Goal: Task Accomplishment & Management: Complete application form

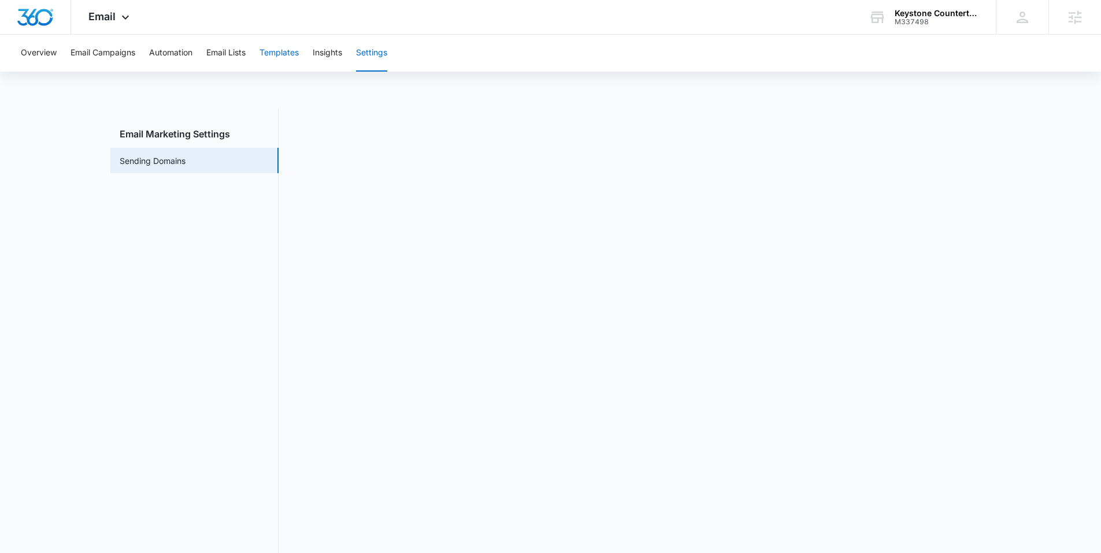
click at [289, 58] on button "Templates" at bounding box center [278, 53] width 39 height 37
click at [173, 55] on button "Automation" at bounding box center [170, 53] width 43 height 37
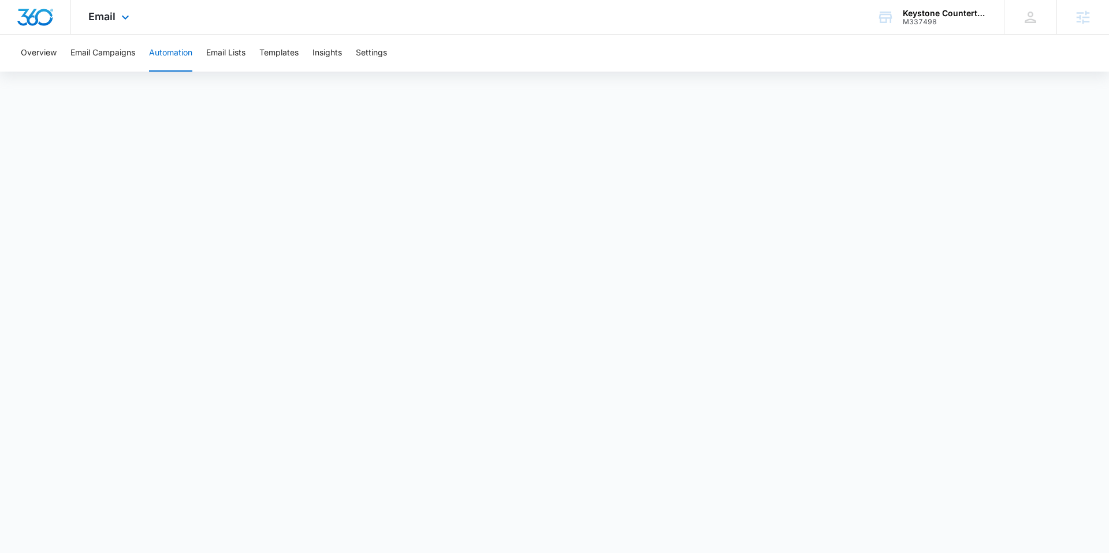
drag, startPoint x: 118, startPoint y: 14, endPoint x: 128, endPoint y: 32, distance: 20.7
click at [118, 14] on icon at bounding box center [125, 17] width 14 height 14
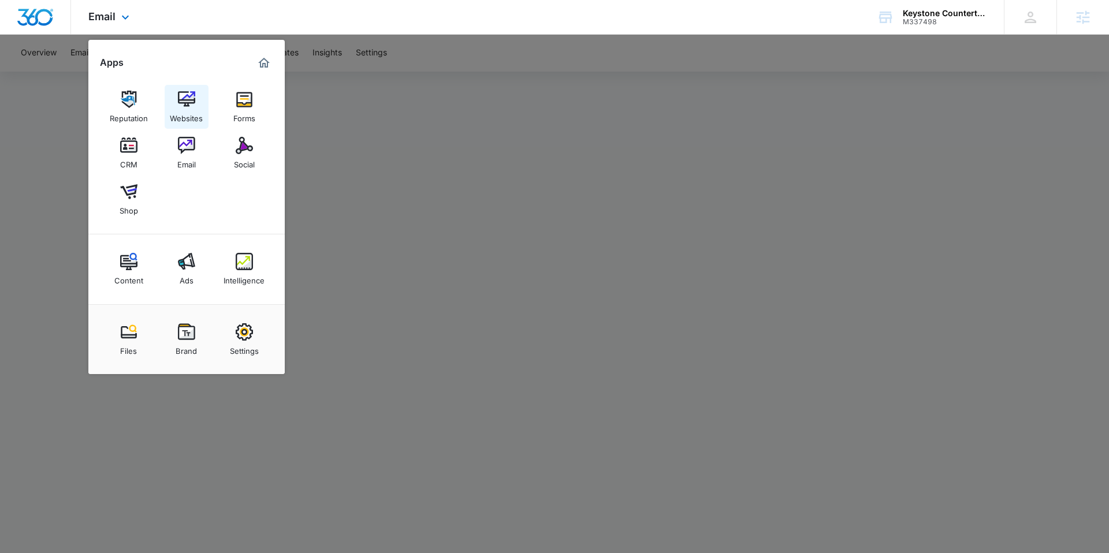
click at [186, 109] on div "Websites" at bounding box center [186, 115] width 33 height 15
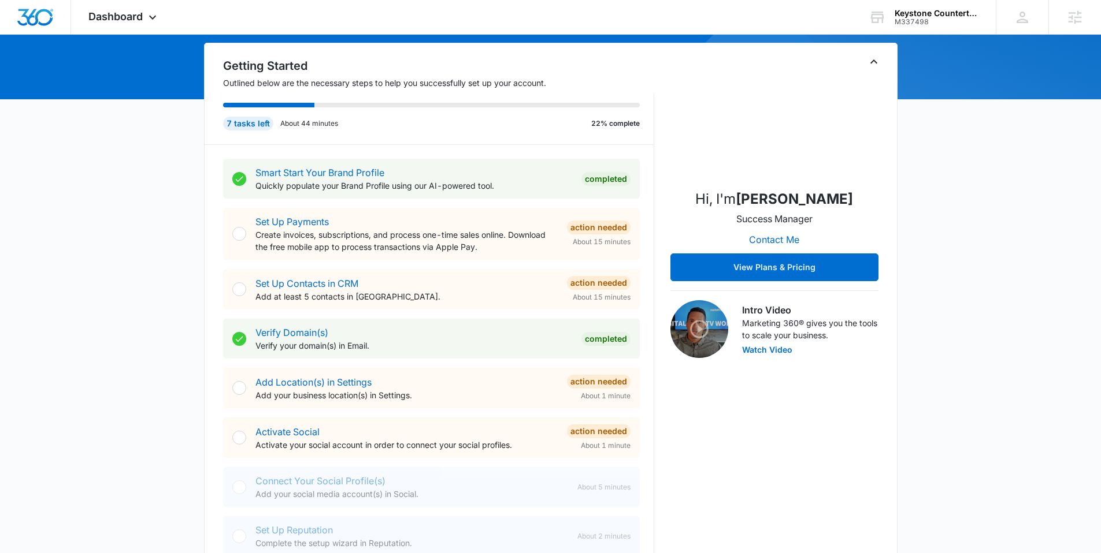
scroll to position [114, 0]
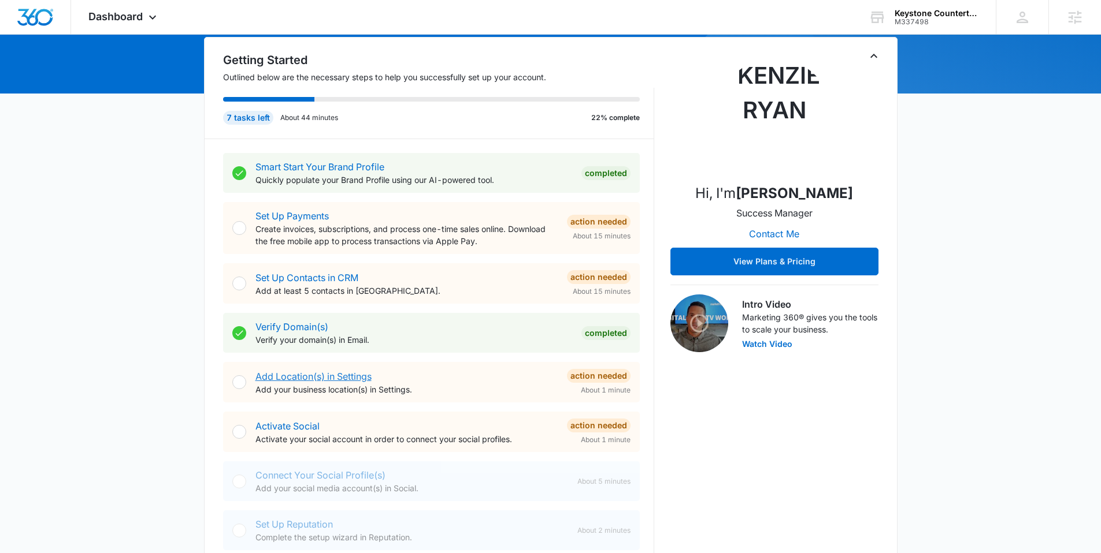
click at [339, 378] on link "Add Location(s) in Settings" at bounding box center [313, 377] width 116 height 12
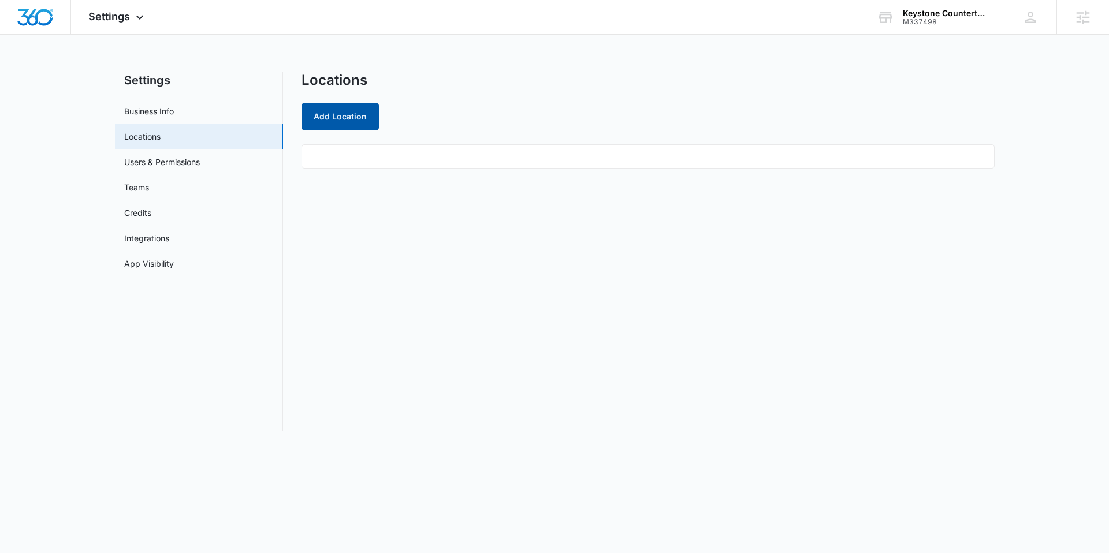
click at [342, 117] on button "Add Location" at bounding box center [340, 117] width 77 height 28
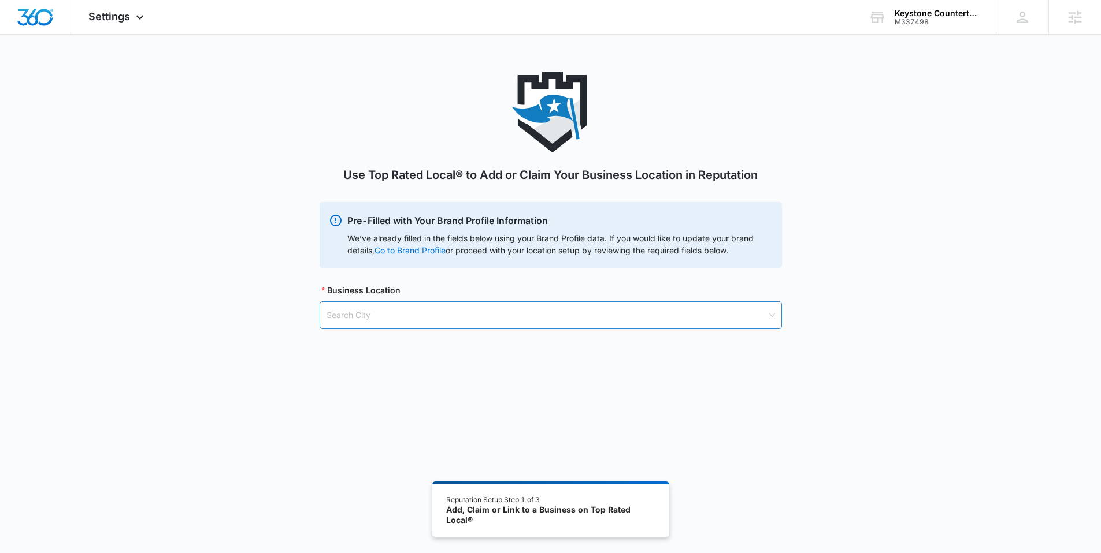
click at [386, 318] on input "search" at bounding box center [546, 315] width 440 height 27
type input "[DEMOGRAPHIC_DATA]"
click at [379, 353] on body "Settings Apps Reputation Websites Forms CRM Email Social Shop Content Ads Intel…" at bounding box center [550, 308] width 1101 height 617
click at [387, 321] on input "search" at bounding box center [546, 315] width 440 height 27
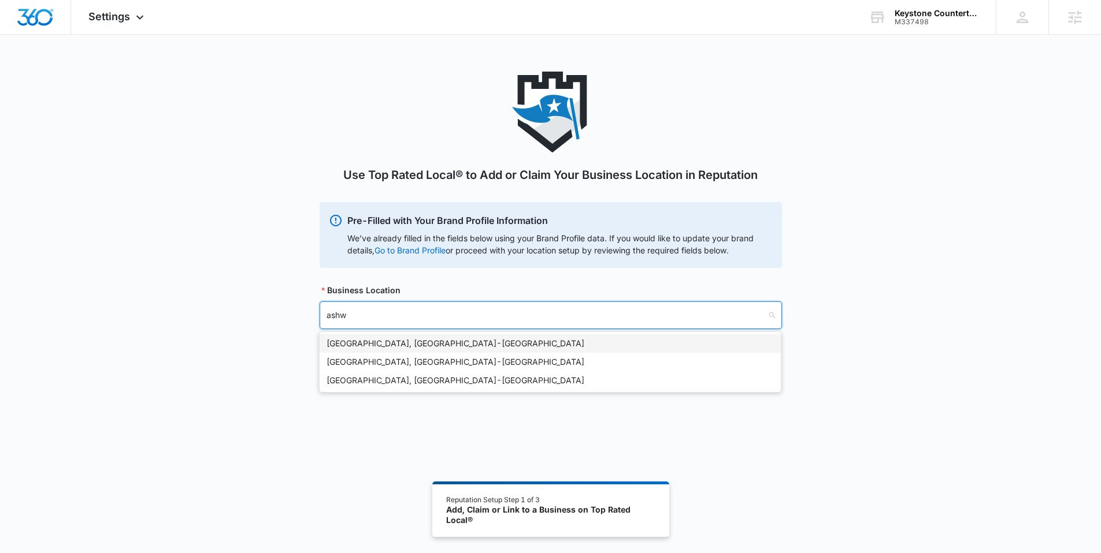
type input "[DEMOGRAPHIC_DATA]"
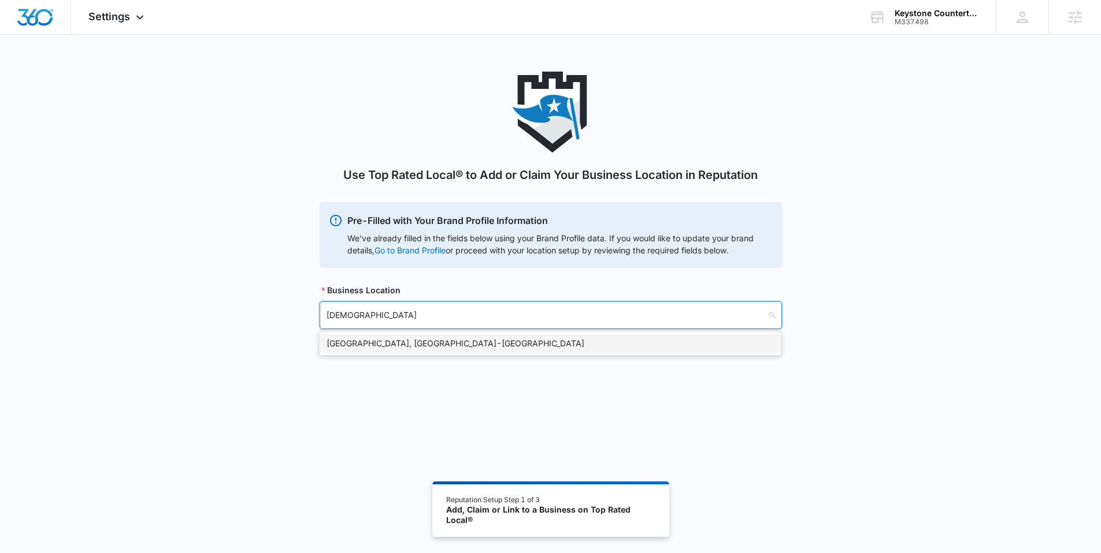
click at [382, 342] on div "[GEOGRAPHIC_DATA], [GEOGRAPHIC_DATA] - [GEOGRAPHIC_DATA]" at bounding box center [549, 343] width 447 height 13
click at [369, 370] on input "search" at bounding box center [546, 374] width 440 height 27
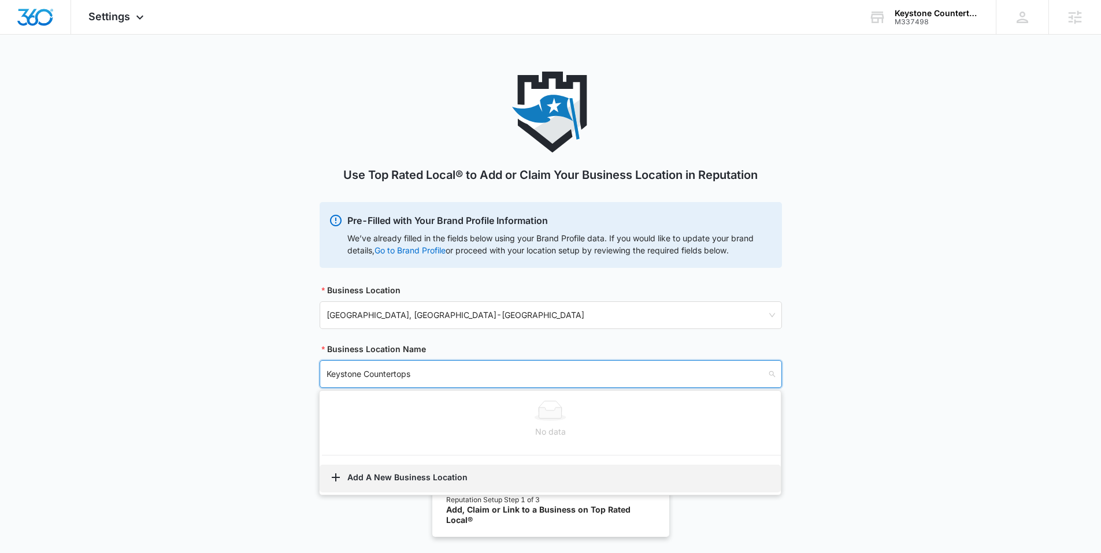
type input "Keystone Countertops"
click at [390, 476] on button "Add A New Business Location" at bounding box center [549, 479] width 461 height 28
select select "[US_STATE]"
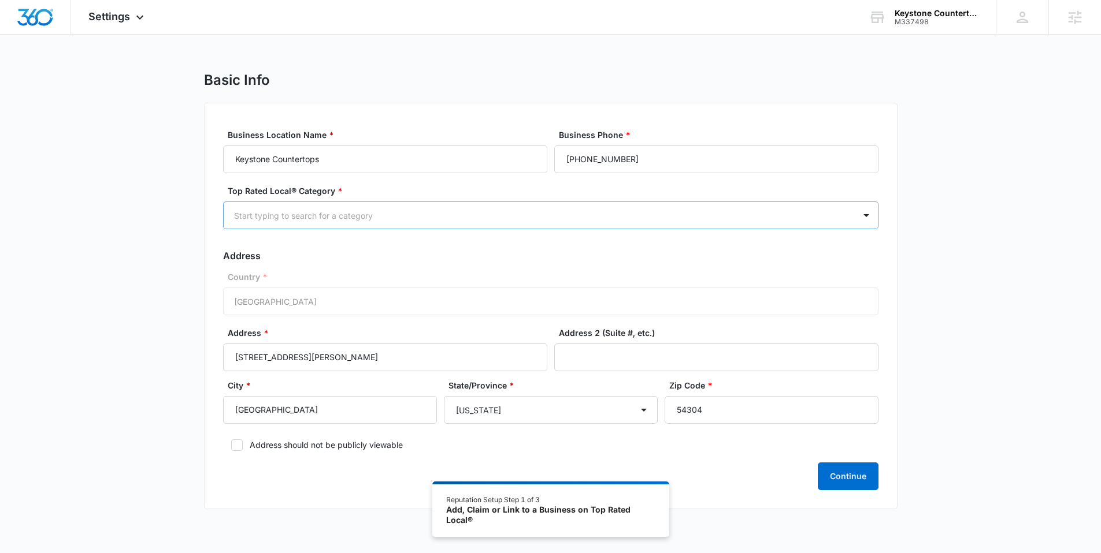
click at [396, 207] on div "Start typing to search for a category" at bounding box center [539, 216] width 631 height 26
type input "c"
type input "contrac"
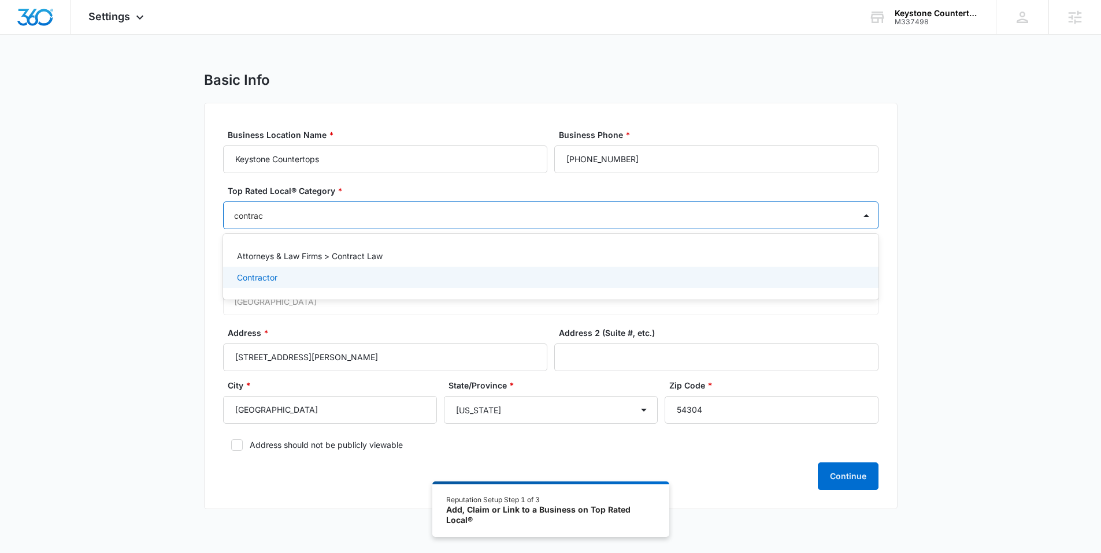
click at [268, 274] on p "Contractor" at bounding box center [257, 278] width 40 height 12
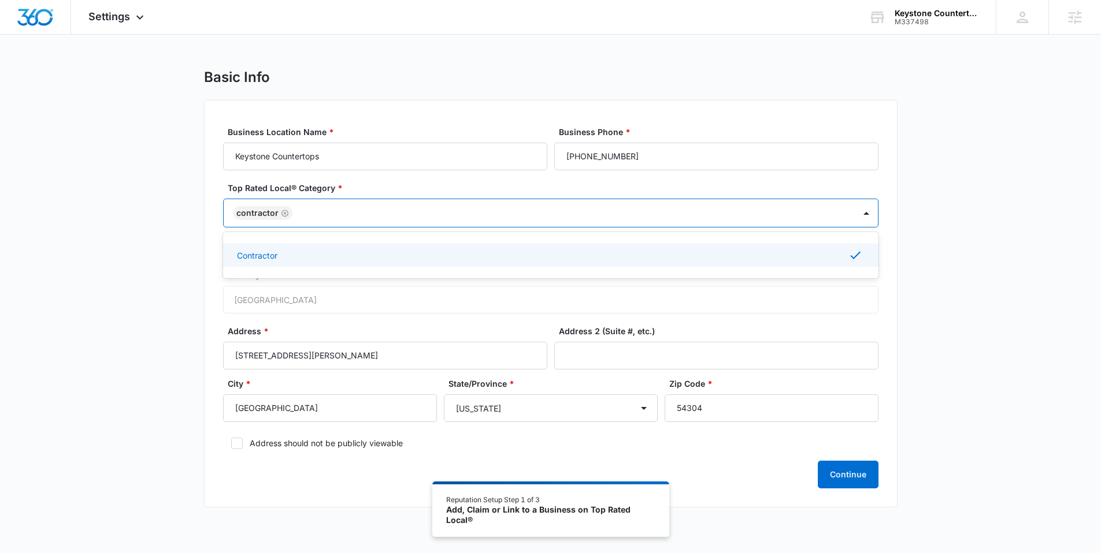
scroll to position [5, 0]
click at [392, 255] on div "Contractor" at bounding box center [549, 254] width 625 height 14
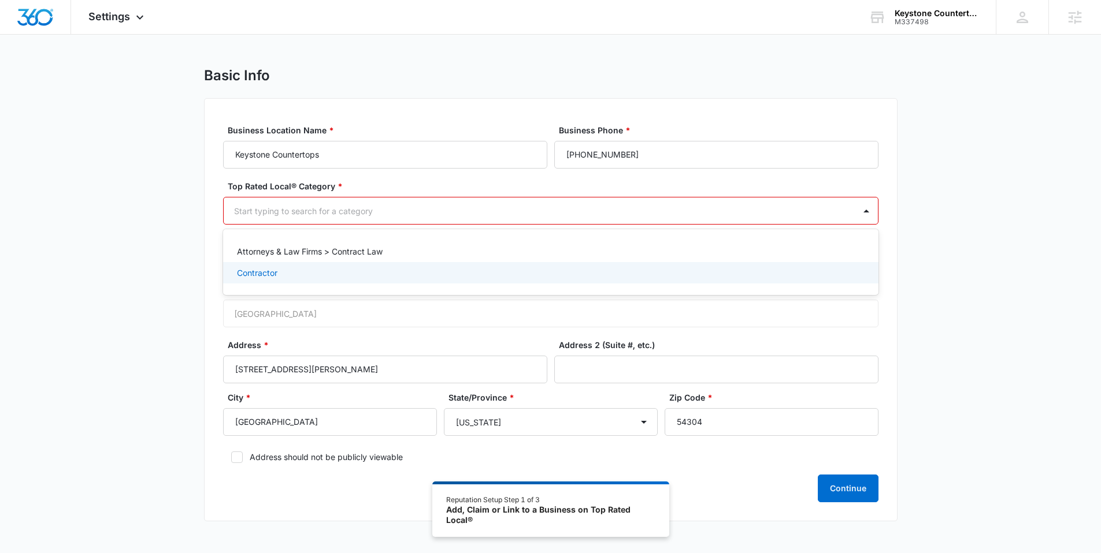
click at [263, 273] on p "Contractor" at bounding box center [257, 273] width 40 height 12
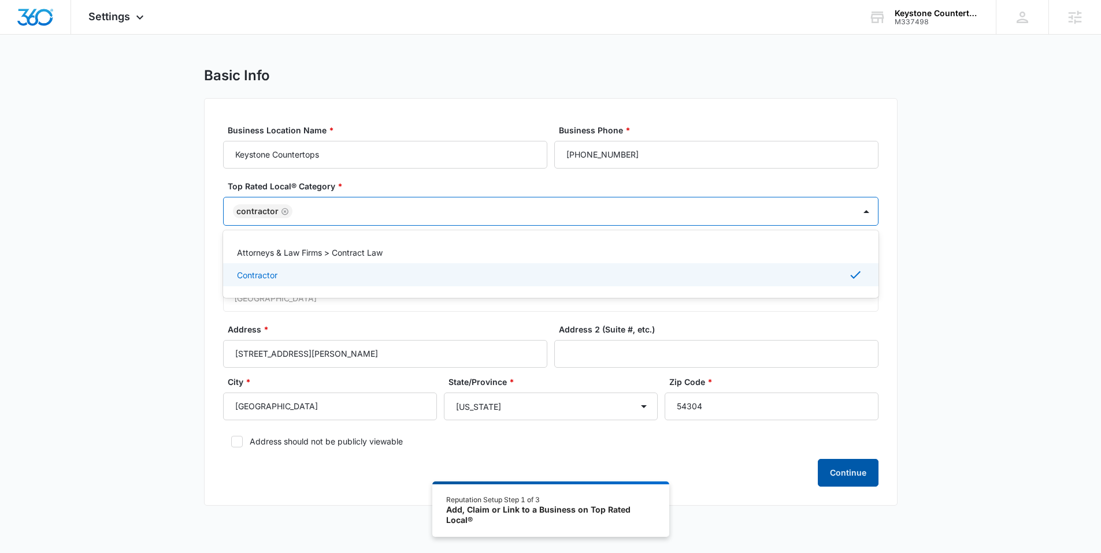
click at [830, 470] on button "Continue" at bounding box center [847, 473] width 61 height 28
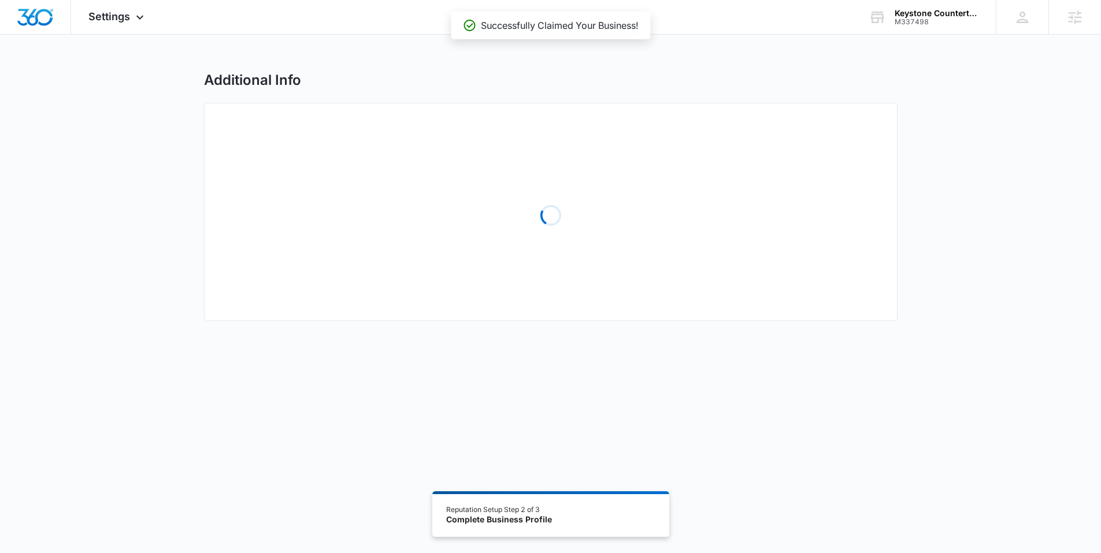
select select "2001"
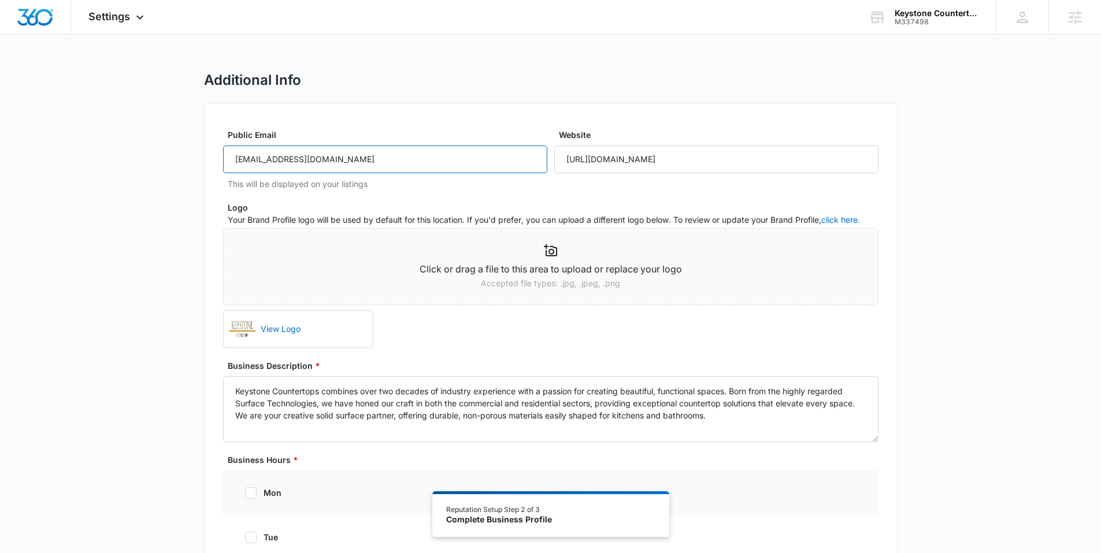
drag, startPoint x: 364, startPoint y: 165, endPoint x: 167, endPoint y: 172, distance: 197.1
type input "[EMAIL_ADDRESS][DOMAIN_NAME]"
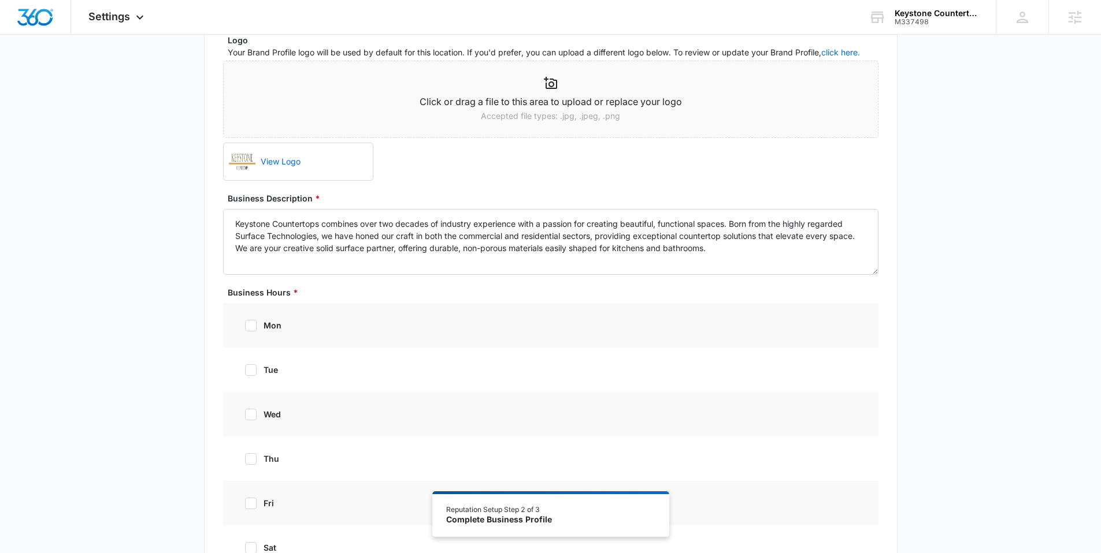
scroll to position [195, 0]
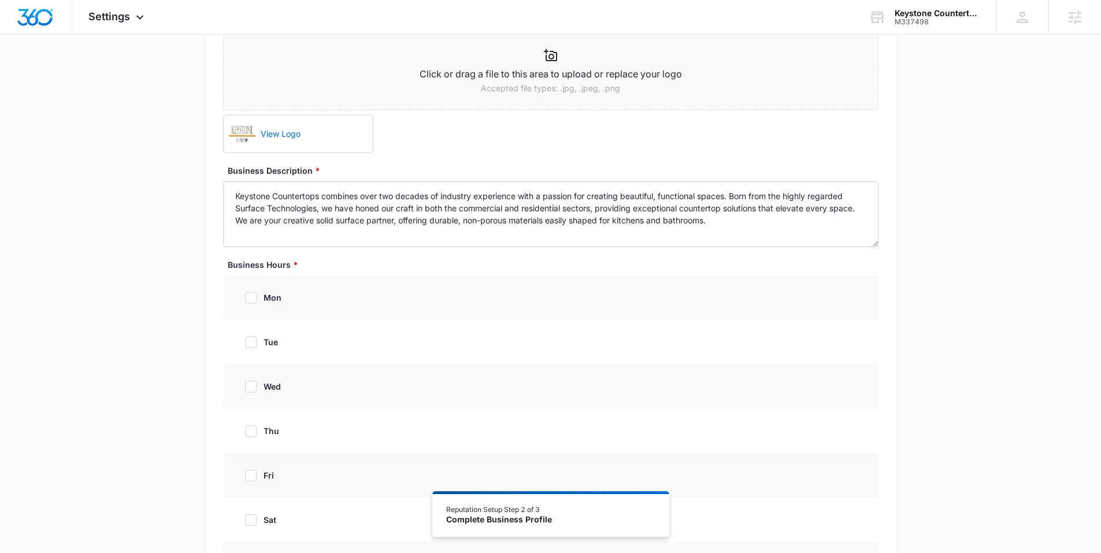
drag, startPoint x: 249, startPoint y: 296, endPoint x: 247, endPoint y: 306, distance: 10.7
click at [249, 296] on icon at bounding box center [251, 298] width 10 height 10
click at [245, 296] on input "mon" at bounding box center [241, 298] width 8 height 8
checkbox input "true"
click at [246, 341] on icon at bounding box center [251, 344] width 10 height 10
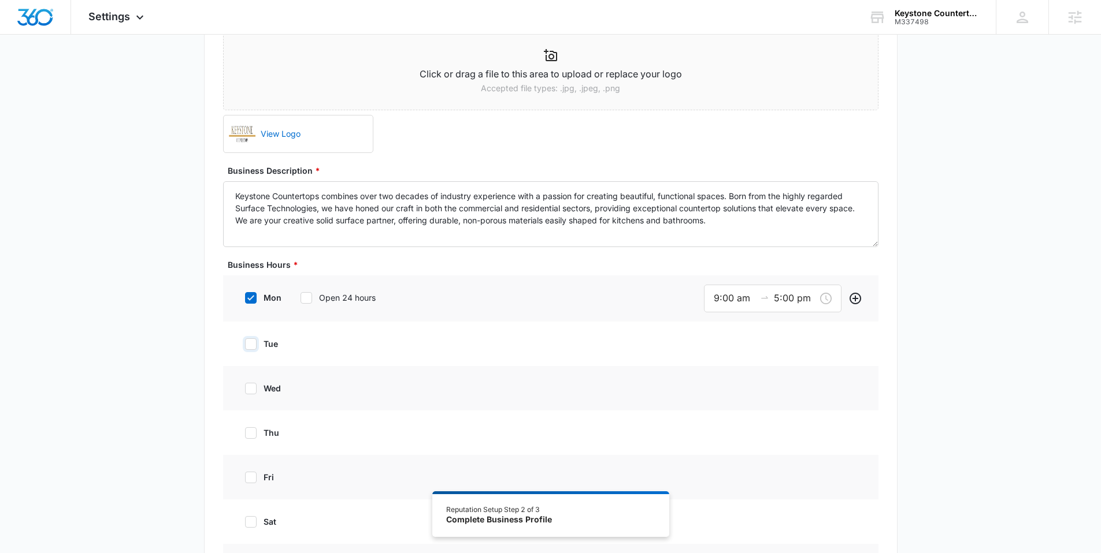
click at [245, 341] on input "tue" at bounding box center [241, 344] width 8 height 8
checkbox input "true"
drag, startPoint x: 251, startPoint y: 390, endPoint x: 252, endPoint y: 433, distance: 43.3
click at [251, 390] on icon at bounding box center [251, 390] width 10 height 10
click at [245, 390] on input "wed" at bounding box center [241, 390] width 8 height 8
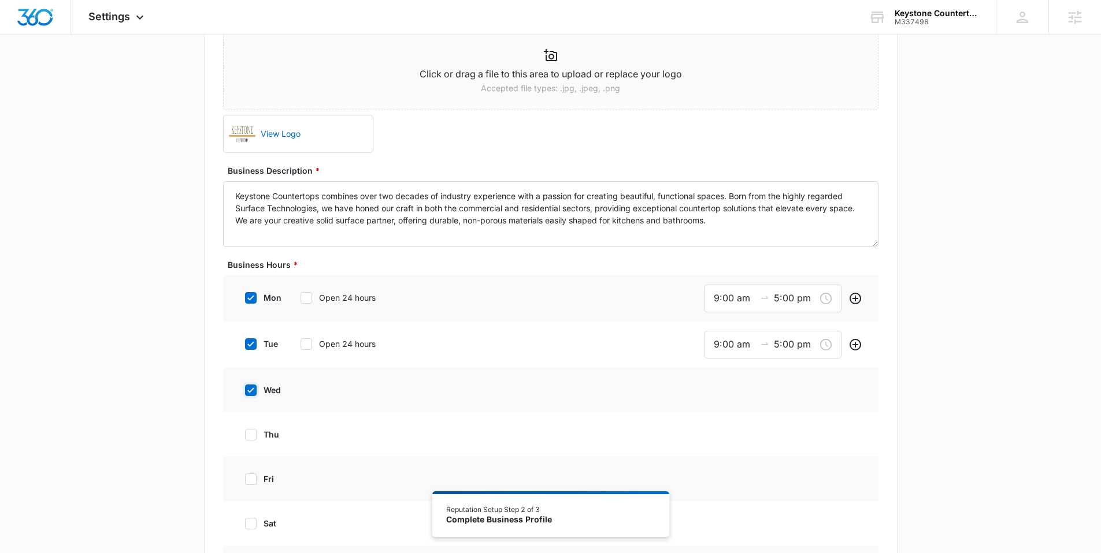
checkbox input "true"
click at [251, 436] on icon at bounding box center [250, 436] width 7 height 5
click at [245, 436] on input "thu" at bounding box center [241, 437] width 8 height 8
checkbox input "true"
click at [247, 479] on icon at bounding box center [251, 483] width 10 height 10
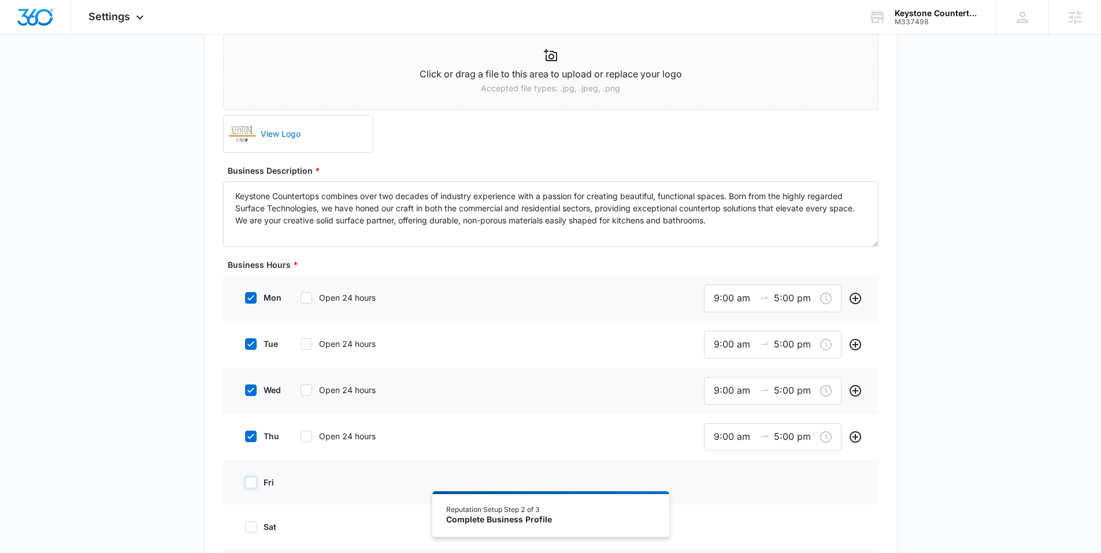
click at [245, 479] on input "fri" at bounding box center [241, 483] width 8 height 8
checkbox input "true"
click at [713, 300] on input "9:00 am" at bounding box center [734, 298] width 42 height 14
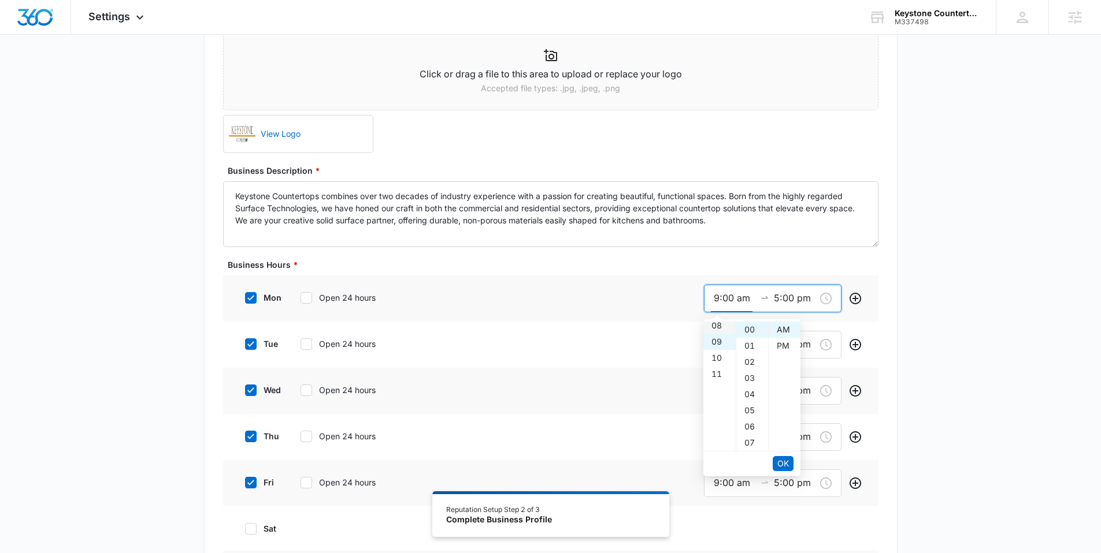
click at [720, 330] on div "08" at bounding box center [719, 326] width 32 height 16
type input "8:00 am"
click at [781, 458] on span "OK" at bounding box center [783, 464] width 12 height 13
click at [717, 377] on div "04" at bounding box center [719, 379] width 32 height 16
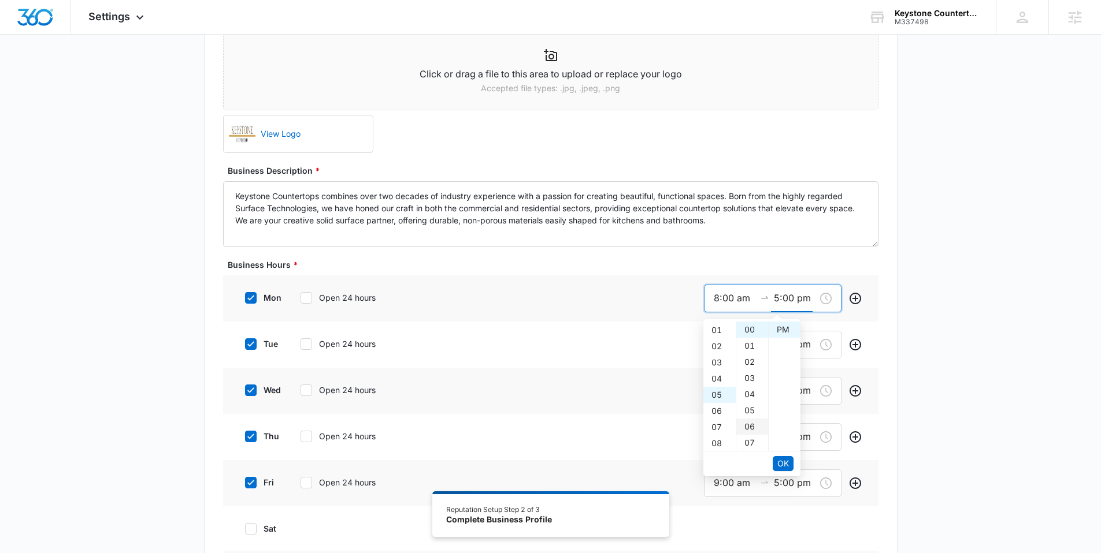
type input "4:00 pm"
click at [789, 467] on button "OK" at bounding box center [782, 463] width 21 height 15
click at [730, 345] on input "9:00 am" at bounding box center [734, 344] width 42 height 14
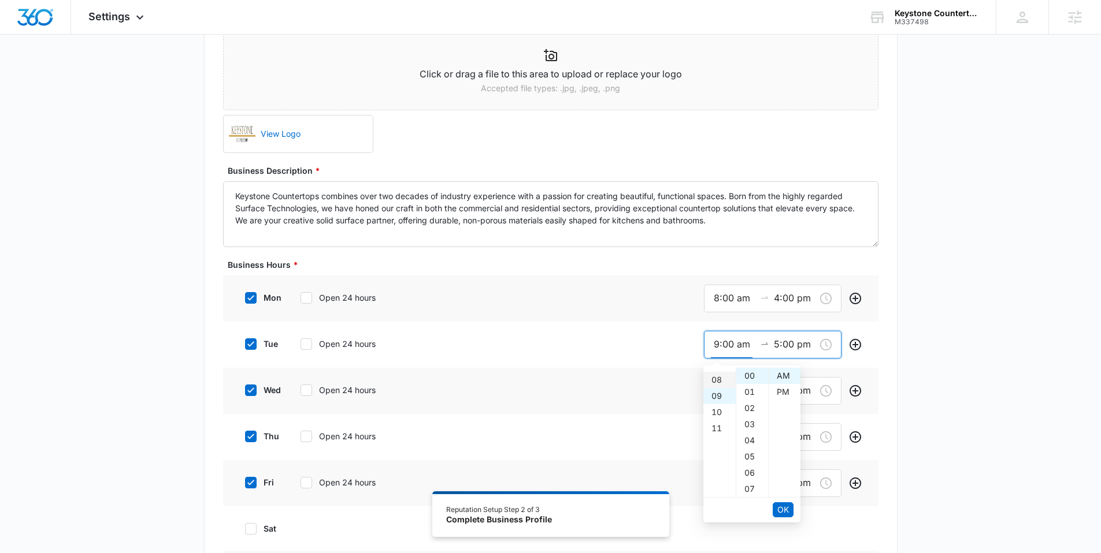
click at [717, 383] on div "08" at bounding box center [719, 380] width 32 height 16
type input "8:00 am"
click at [786, 508] on span "OK" at bounding box center [783, 510] width 12 height 13
click at [723, 429] on div "04" at bounding box center [719, 429] width 32 height 16
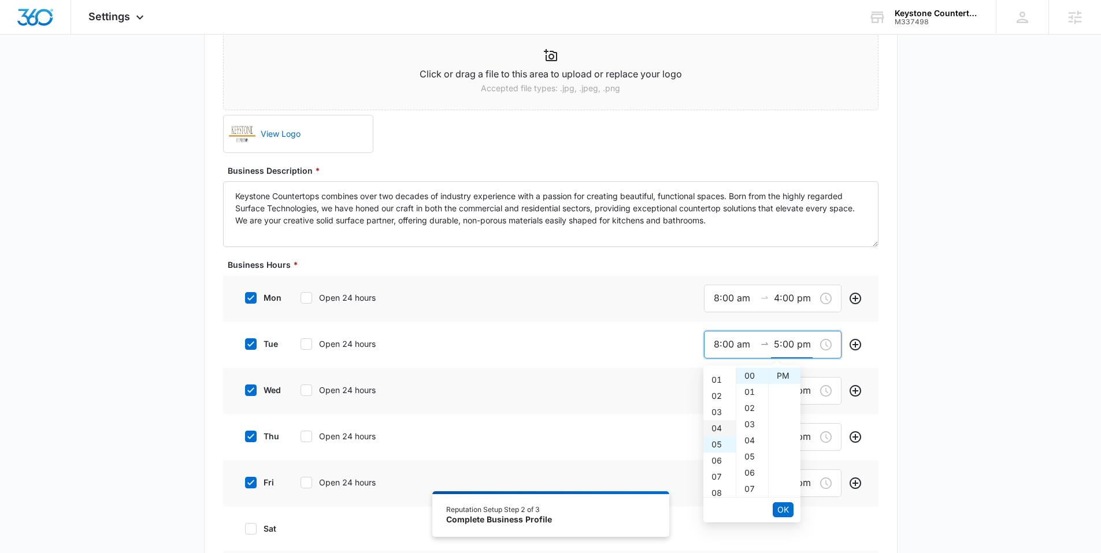
type input "4:00 pm"
click at [779, 509] on span "OK" at bounding box center [783, 510] width 12 height 13
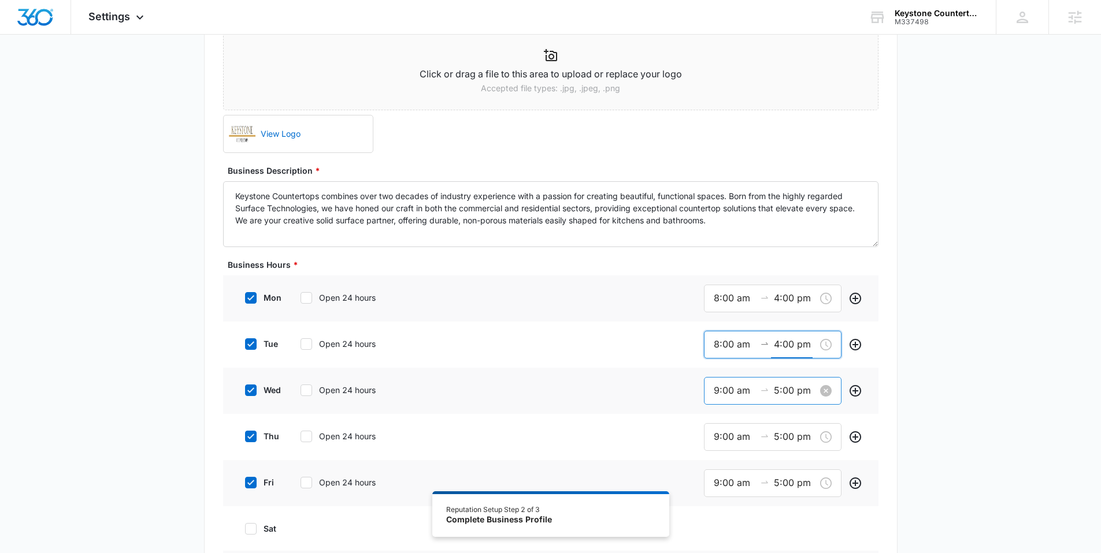
click at [728, 394] on input "9:00 am" at bounding box center [734, 391] width 42 height 14
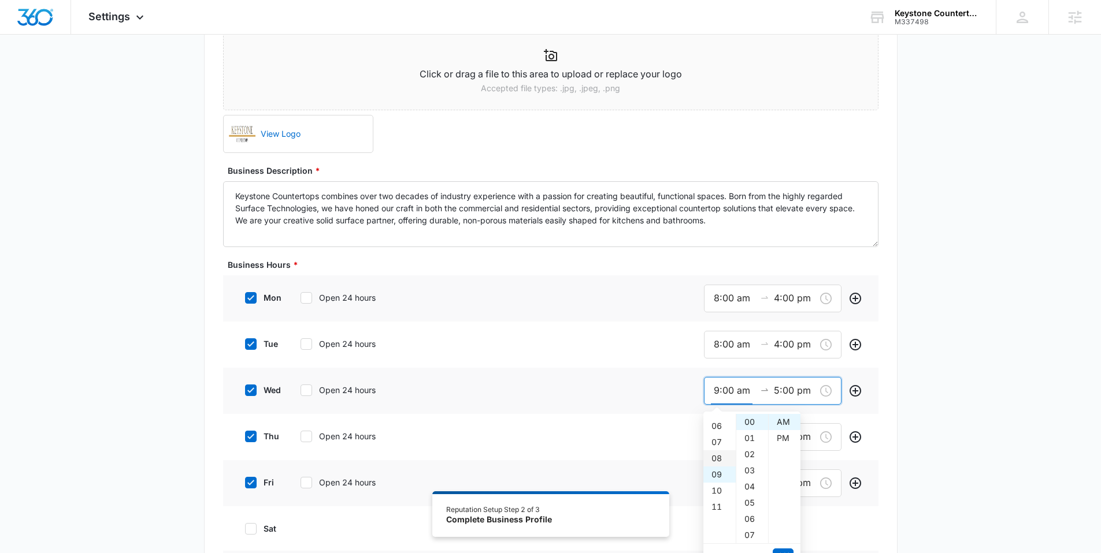
click at [720, 456] on div "08" at bounding box center [719, 459] width 32 height 16
type input "8:00 am"
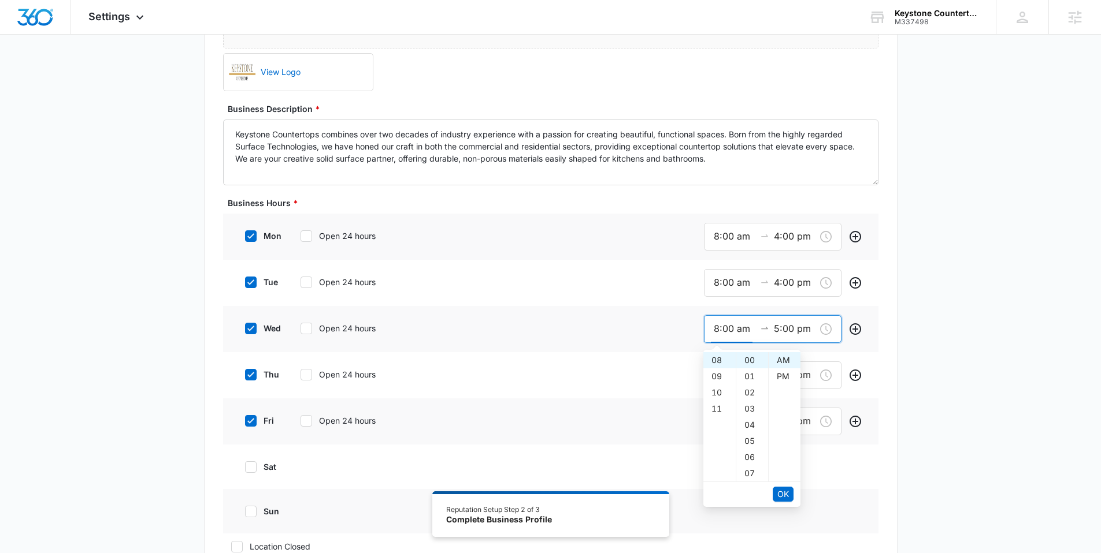
scroll to position [313, 0]
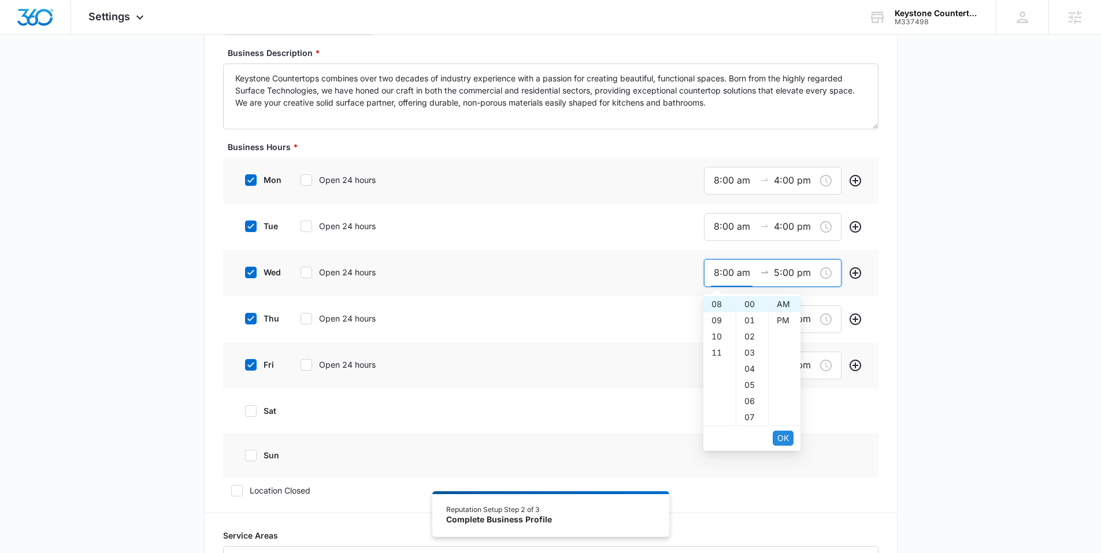
click at [788, 441] on span "OK" at bounding box center [783, 438] width 12 height 13
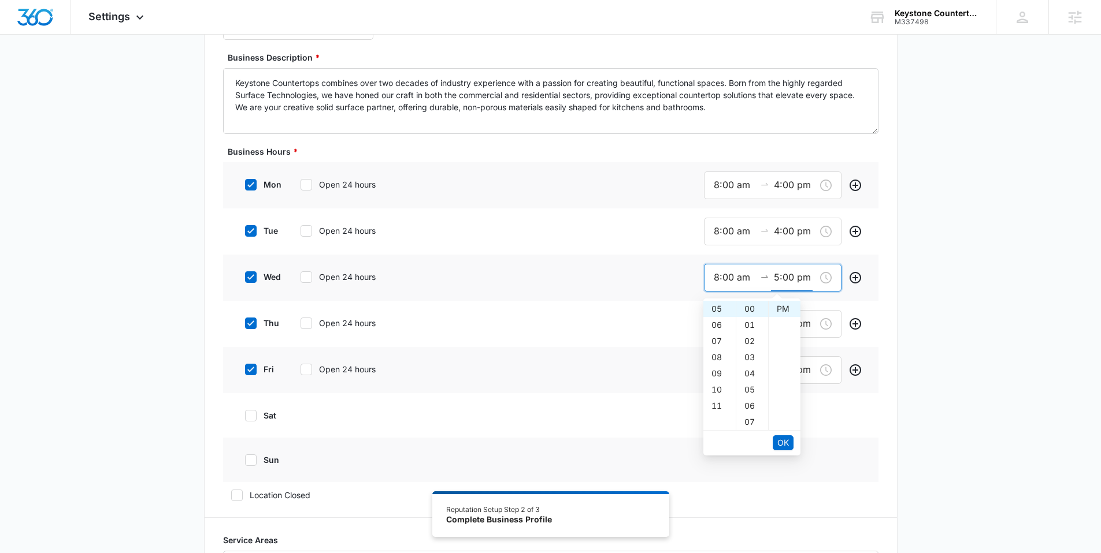
scroll to position [301, 0]
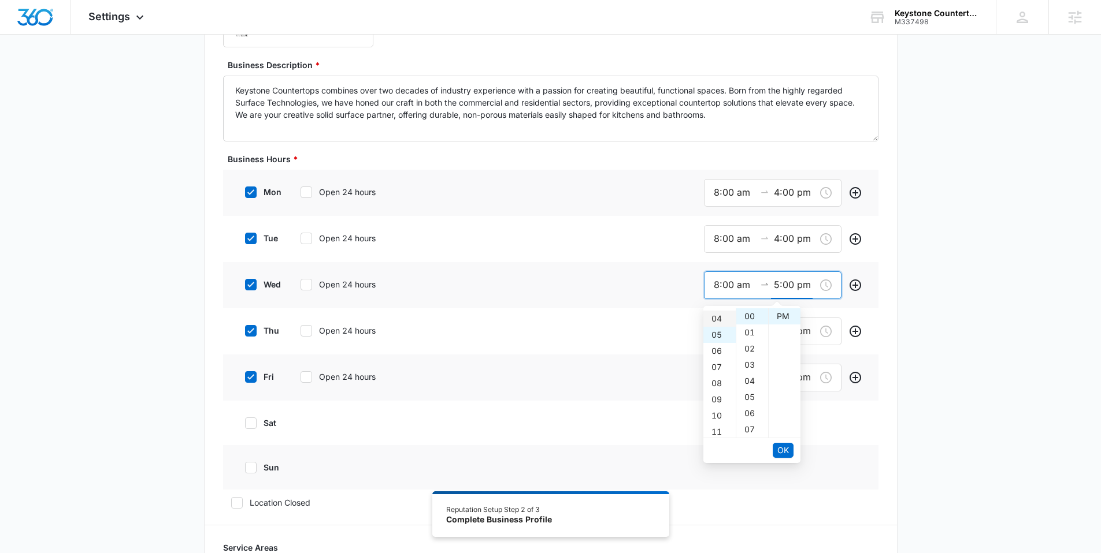
click at [720, 311] on div "04" at bounding box center [719, 319] width 32 height 16
type input "4:00 pm"
click at [784, 446] on span "OK" at bounding box center [783, 450] width 12 height 13
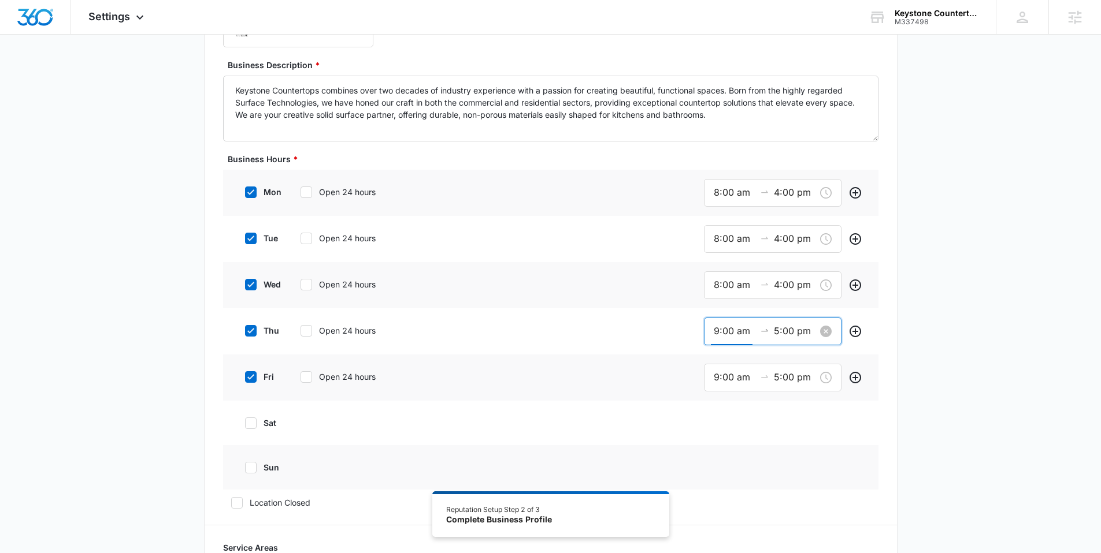
click at [720, 330] on input "9:00 am" at bounding box center [734, 331] width 42 height 14
click at [717, 444] on div "08" at bounding box center [719, 451] width 32 height 16
type input "8:00 am"
click at [774, 493] on button "OK" at bounding box center [782, 496] width 21 height 15
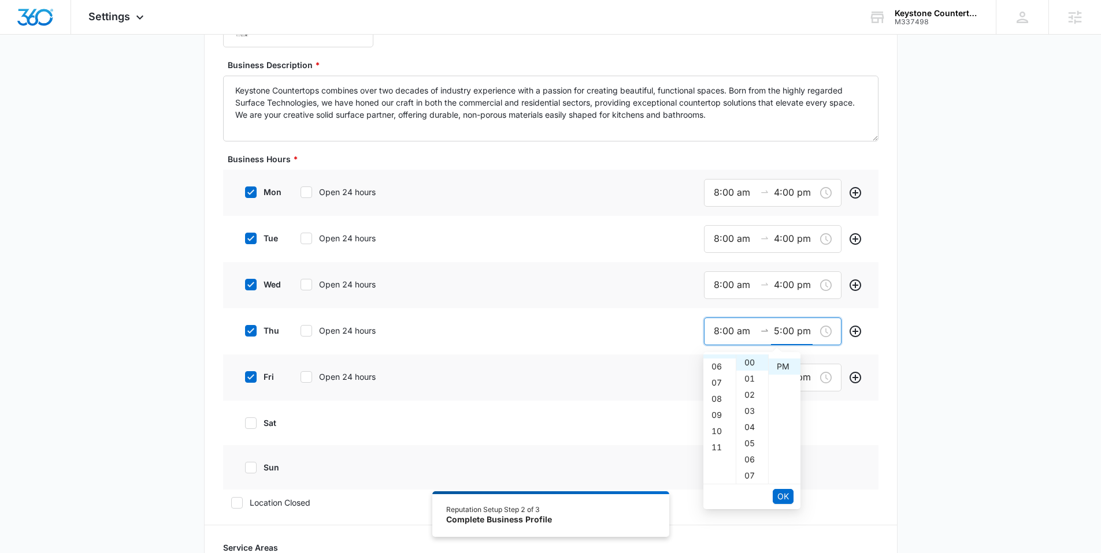
scroll to position [16, 0]
click at [715, 367] on div "04" at bounding box center [719, 366] width 32 height 16
type input "4:00 pm"
click at [789, 495] on button "OK" at bounding box center [782, 496] width 21 height 15
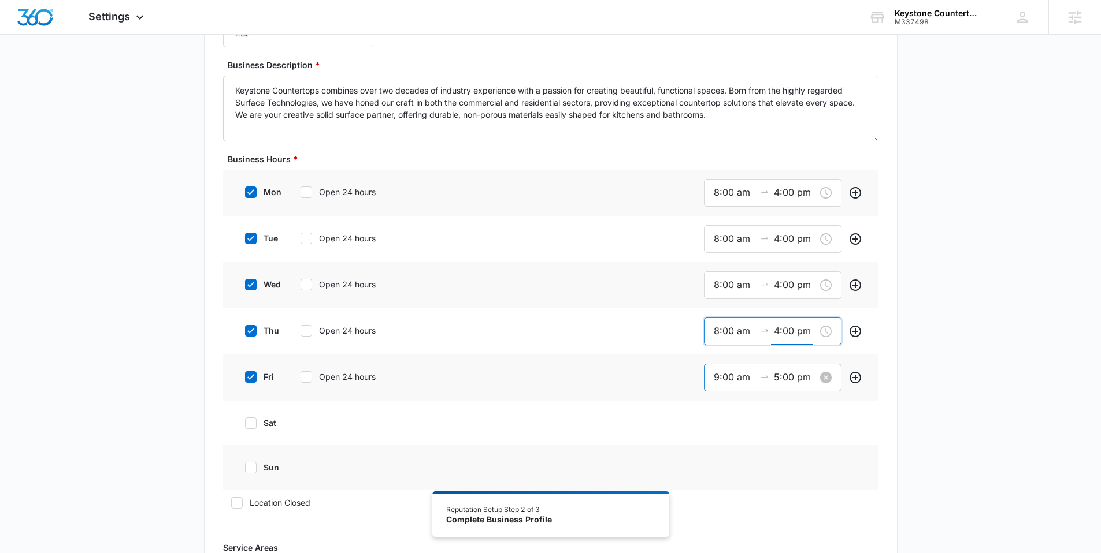
click at [726, 369] on div "9:00 am 5:00 pm" at bounding box center [772, 378] width 137 height 28
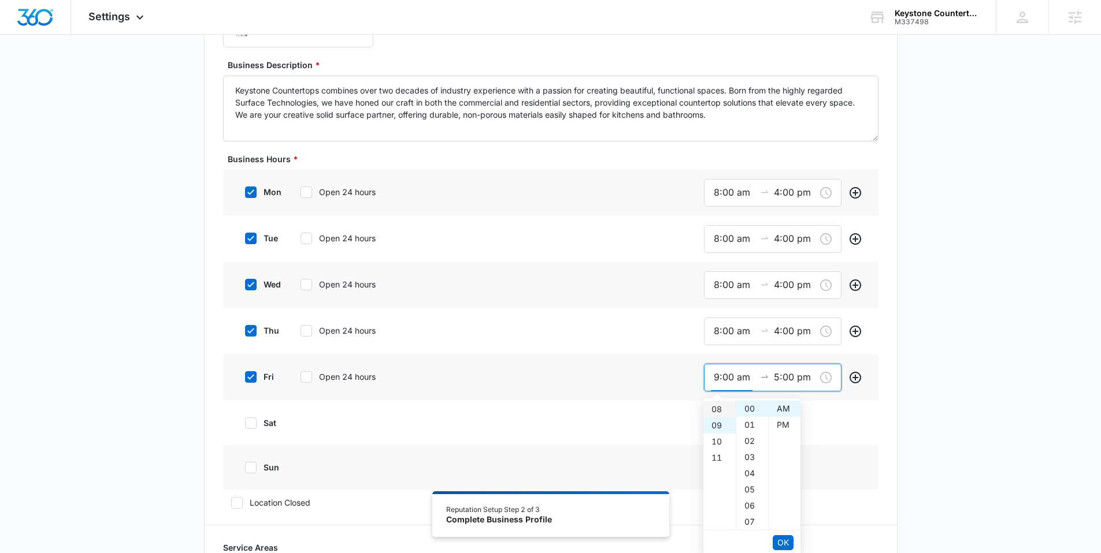
click at [716, 414] on div "08" at bounding box center [719, 409] width 32 height 16
type input "8:00 am"
click at [780, 541] on span "OK" at bounding box center [783, 543] width 12 height 13
click at [718, 408] on div "12" at bounding box center [719, 409] width 32 height 16
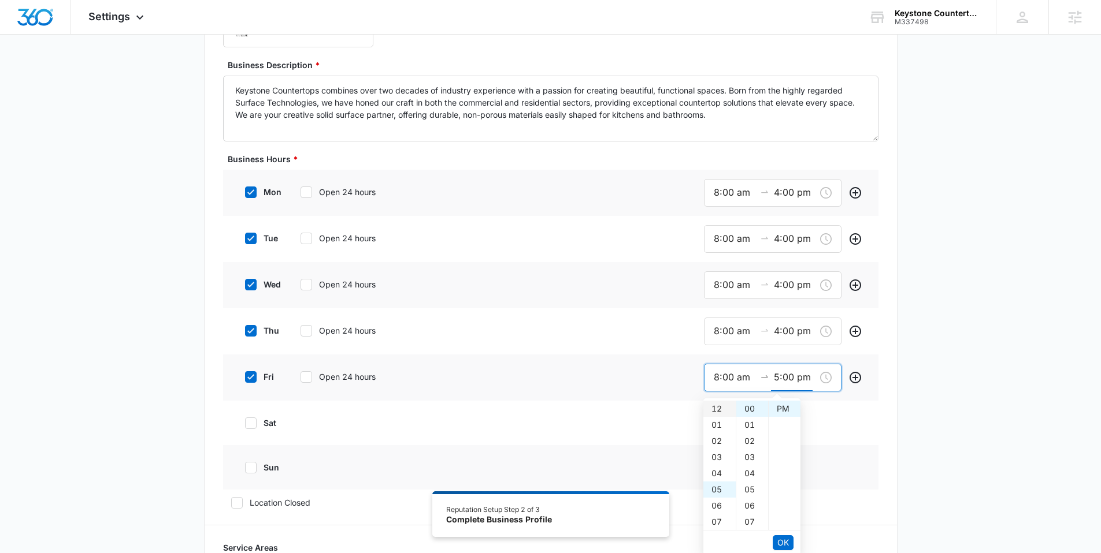
type input "12:00 pm"
click at [789, 545] on button "OK" at bounding box center [782, 543] width 21 height 15
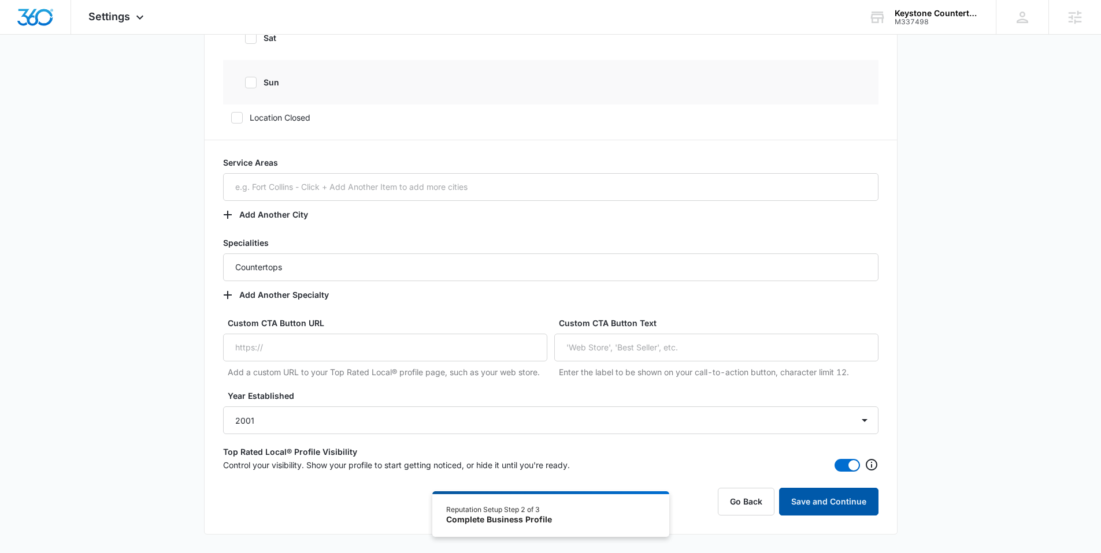
click at [830, 508] on button "Save and Continue" at bounding box center [828, 502] width 99 height 28
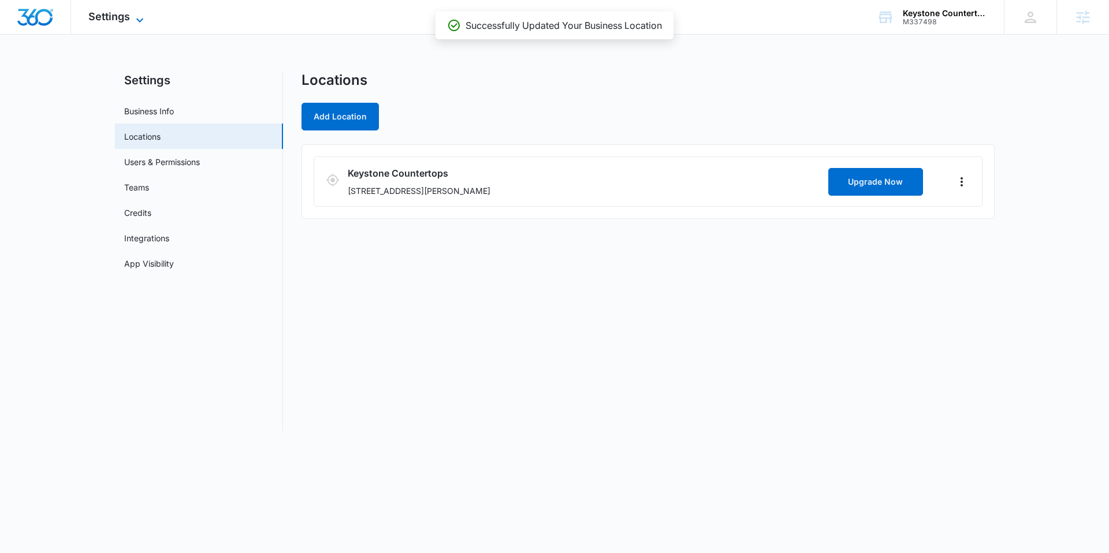
click at [122, 17] on span "Settings" at bounding box center [109, 16] width 42 height 12
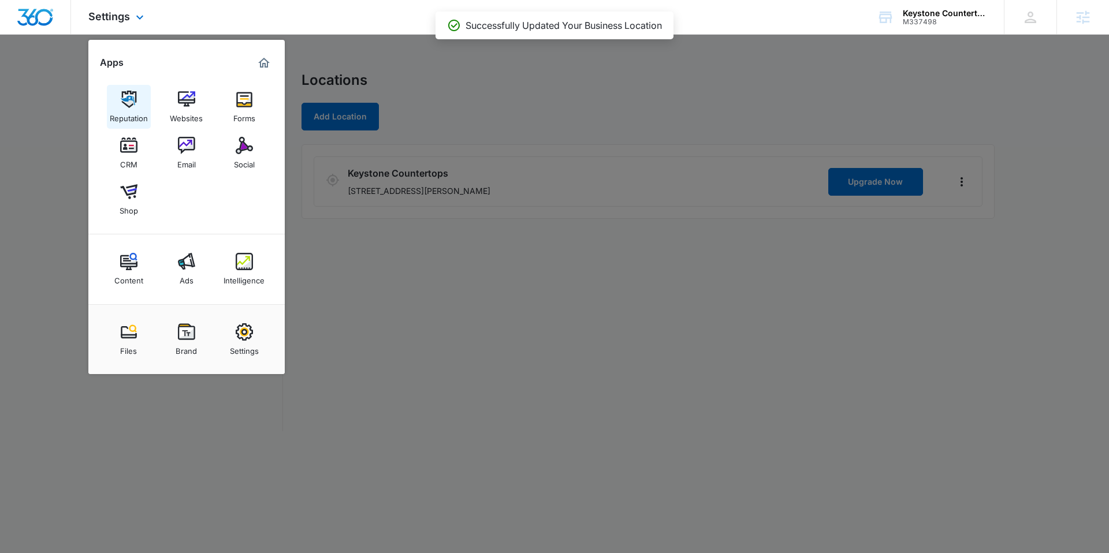
click at [125, 108] on div "Reputation" at bounding box center [129, 115] width 38 height 15
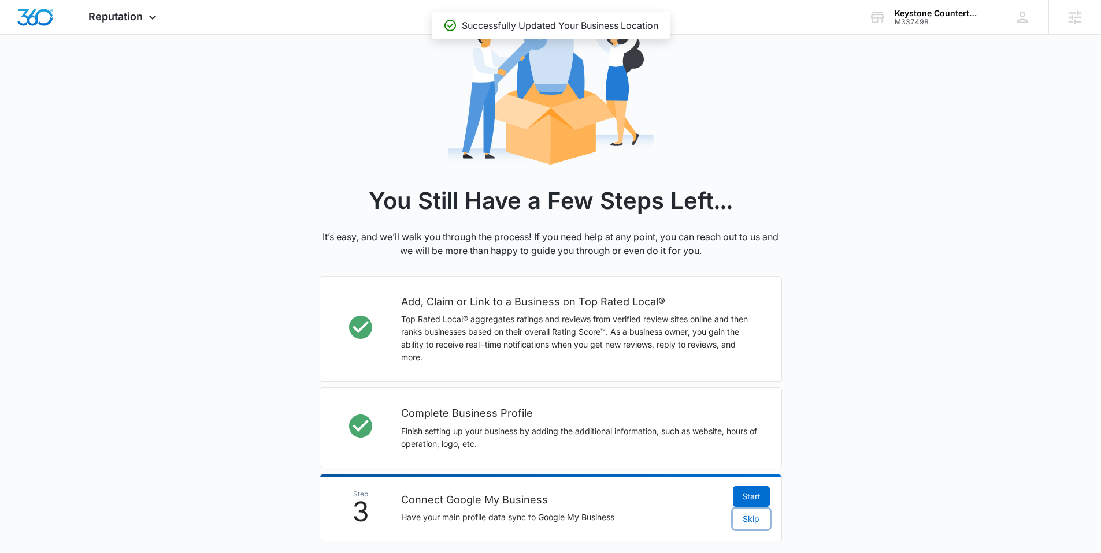
click at [750, 521] on span "Skip" at bounding box center [750, 519] width 17 height 13
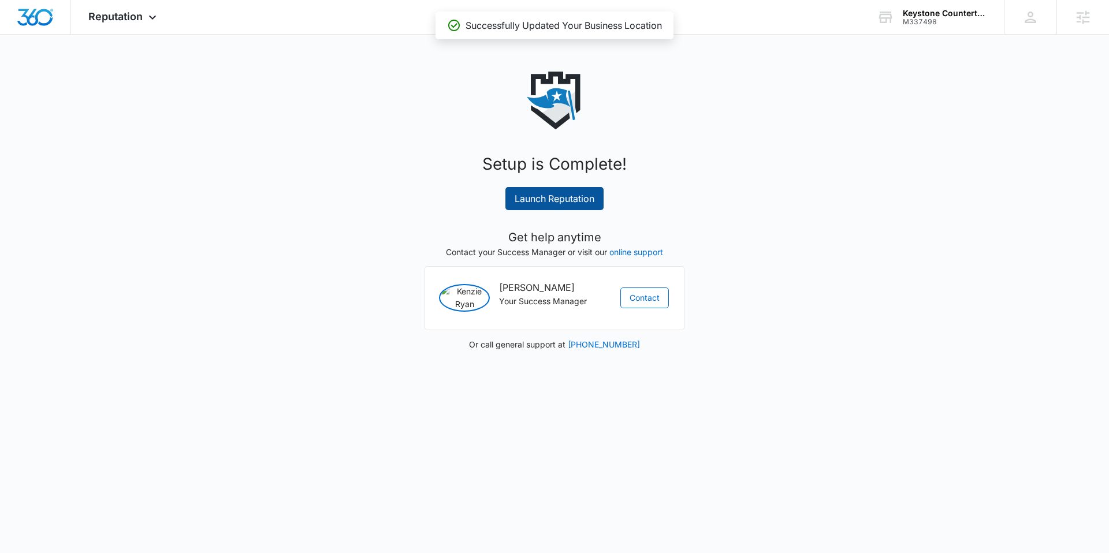
click at [560, 198] on link "Launch Reputation" at bounding box center [554, 198] width 98 height 23
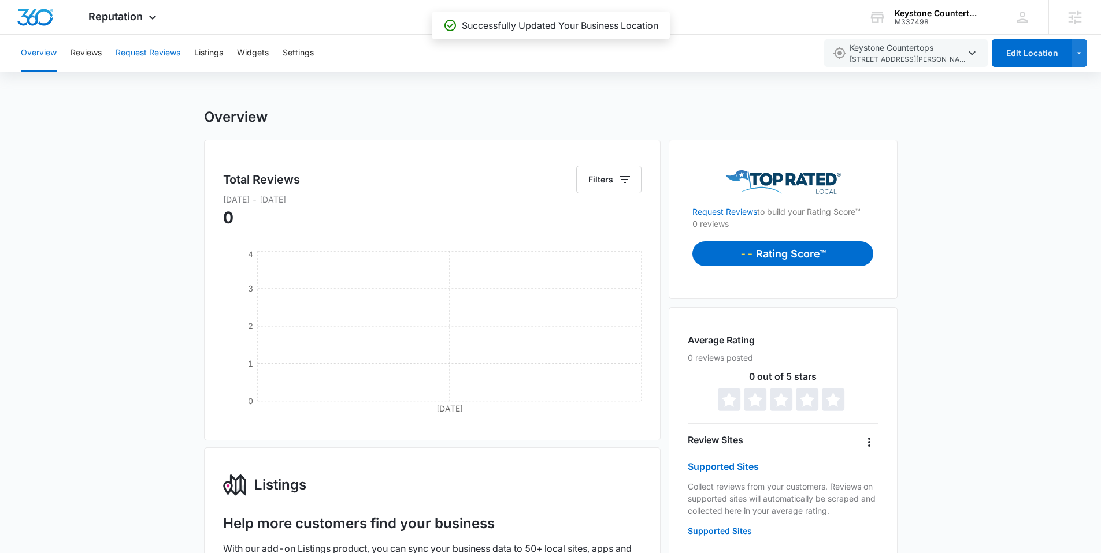
click at [170, 55] on button "Request Reviews" at bounding box center [148, 53] width 65 height 37
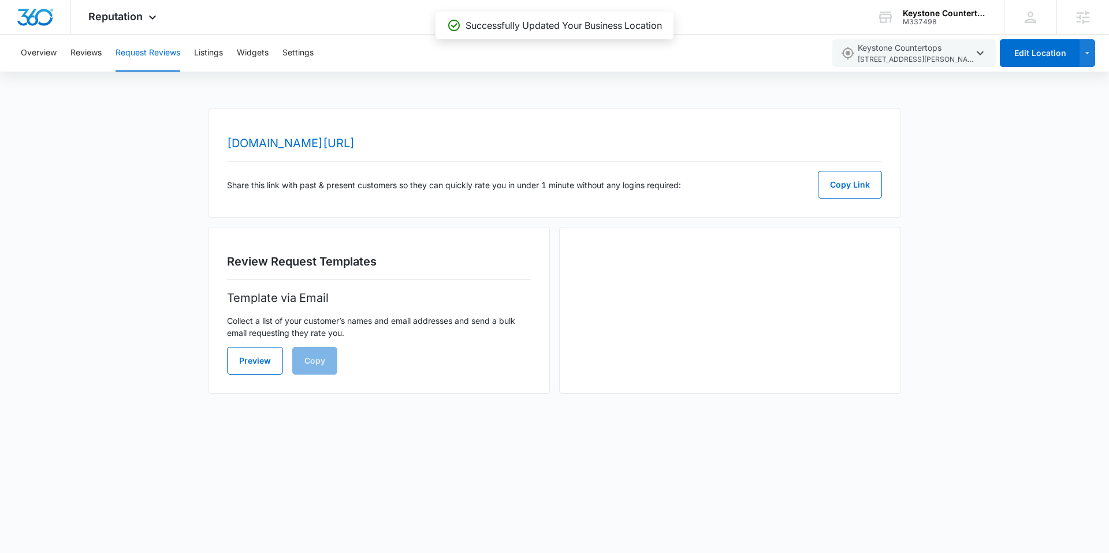
click at [401, 151] on div "[DOMAIN_NAME][URL] Share this link with past & present customers so they can qu…" at bounding box center [554, 163] width 693 height 109
click at [355, 140] on link "[DOMAIN_NAME][URL]" at bounding box center [291, 143] width 128 height 14
click at [144, 16] on div "Reputation Apps Reputation Websites Forms CRM Email Social Shop Content Ads Int…" at bounding box center [124, 17] width 106 height 34
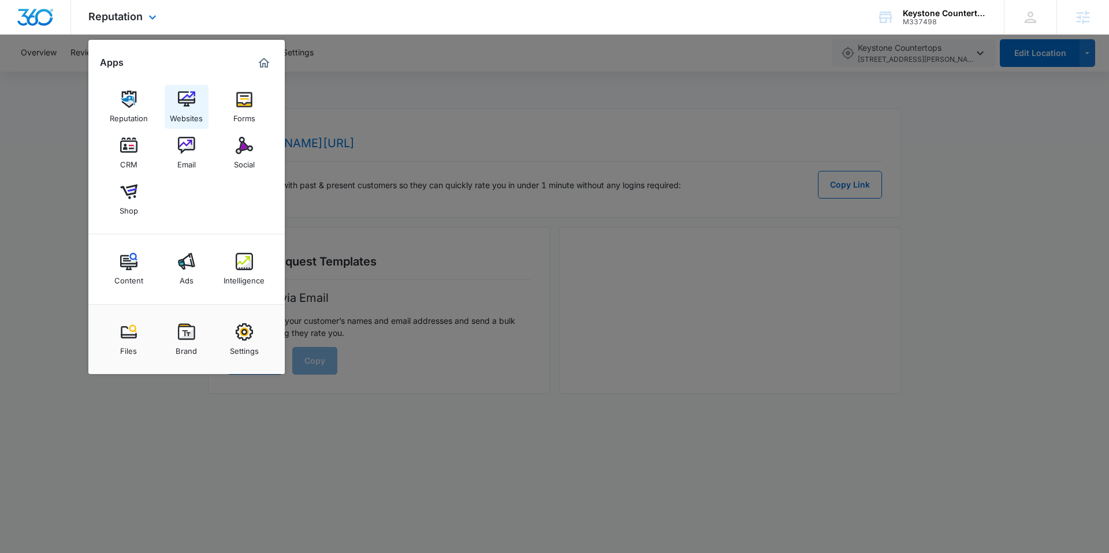
click at [187, 105] on img at bounding box center [186, 99] width 17 height 17
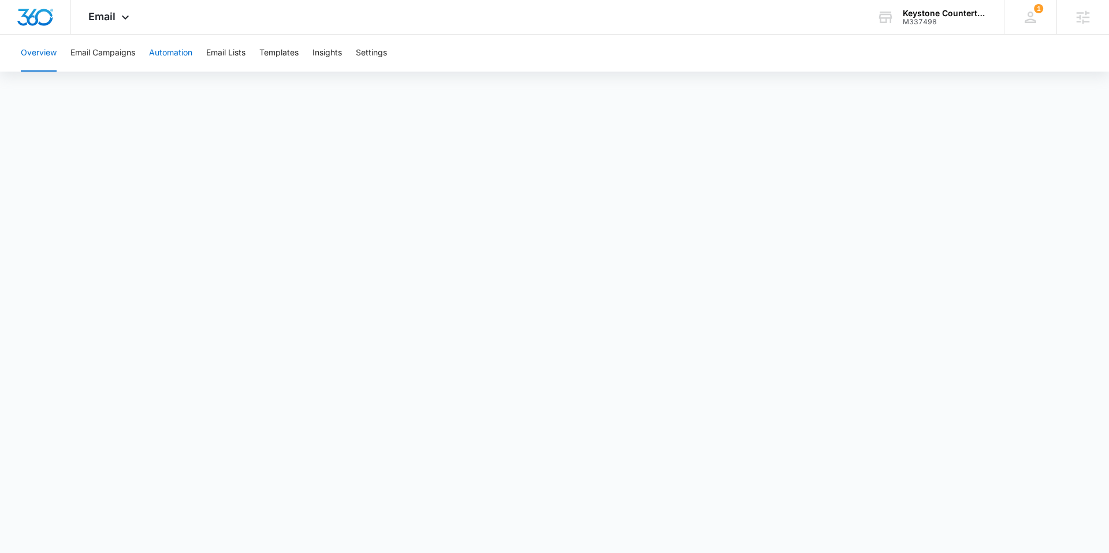
click at [177, 53] on button "Automation" at bounding box center [170, 53] width 43 height 37
click at [369, 57] on button "Settings" at bounding box center [371, 53] width 31 height 37
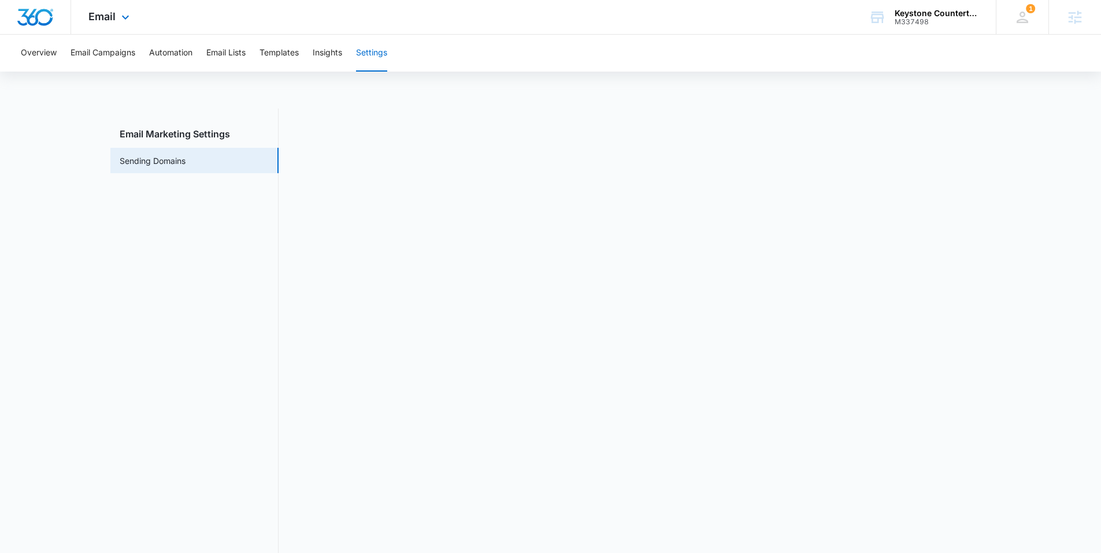
click at [44, 13] on img "Dashboard" at bounding box center [35, 17] width 37 height 17
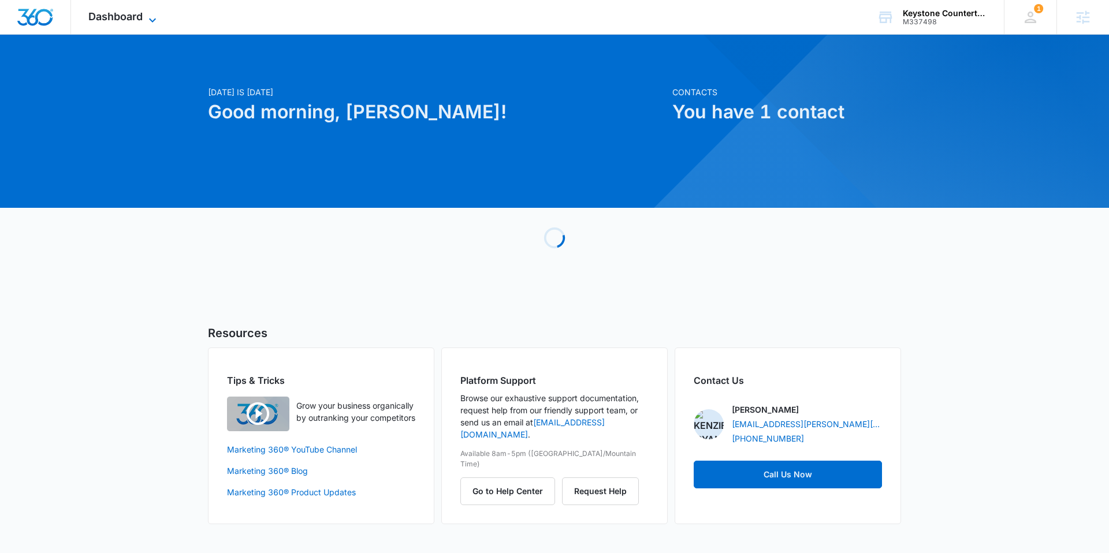
click at [156, 21] on icon at bounding box center [153, 20] width 14 height 14
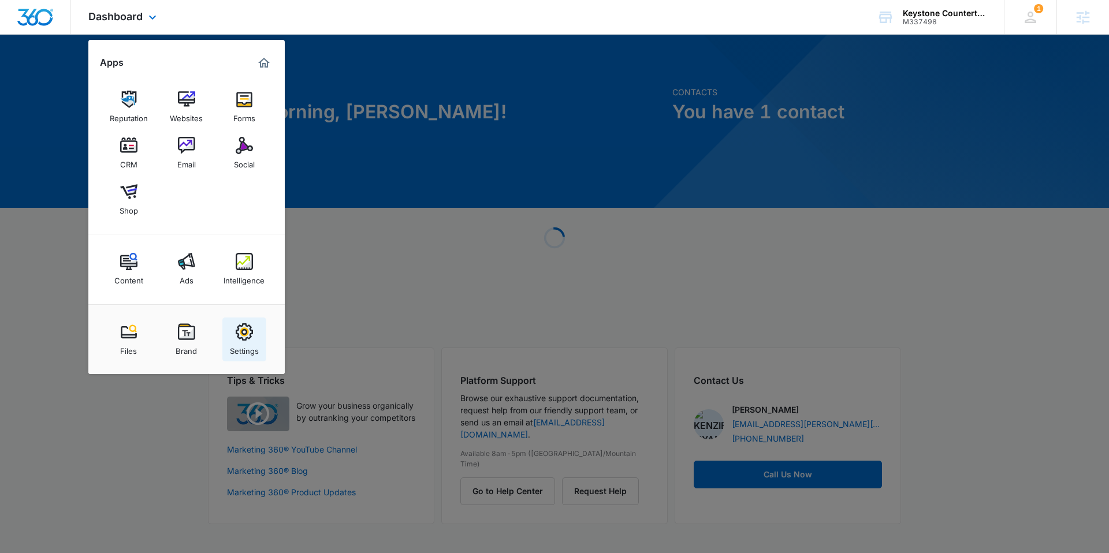
click at [240, 335] on img at bounding box center [244, 332] width 17 height 17
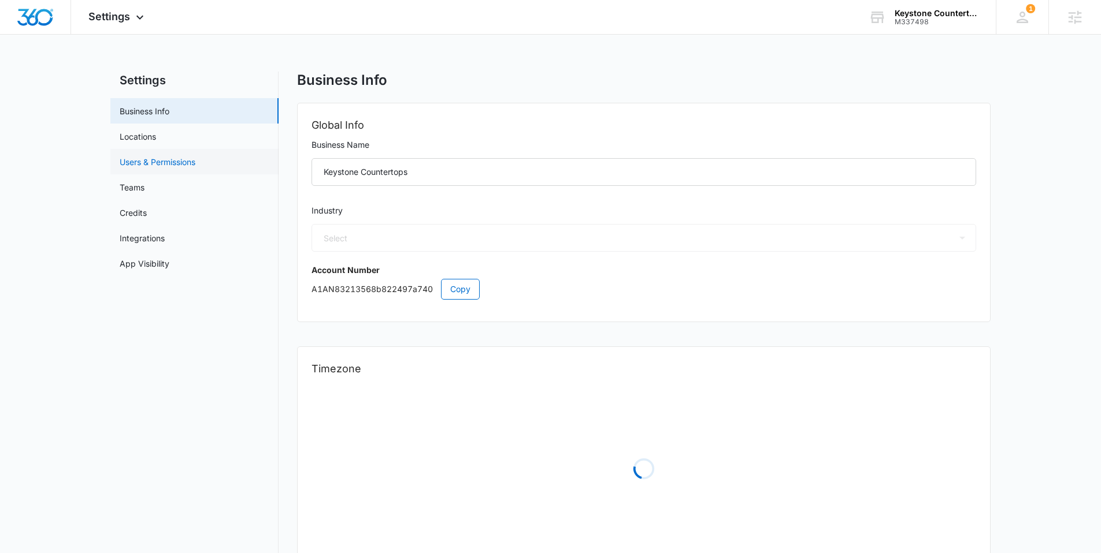
select select "52"
select select "US"
select select "America/Chicago"
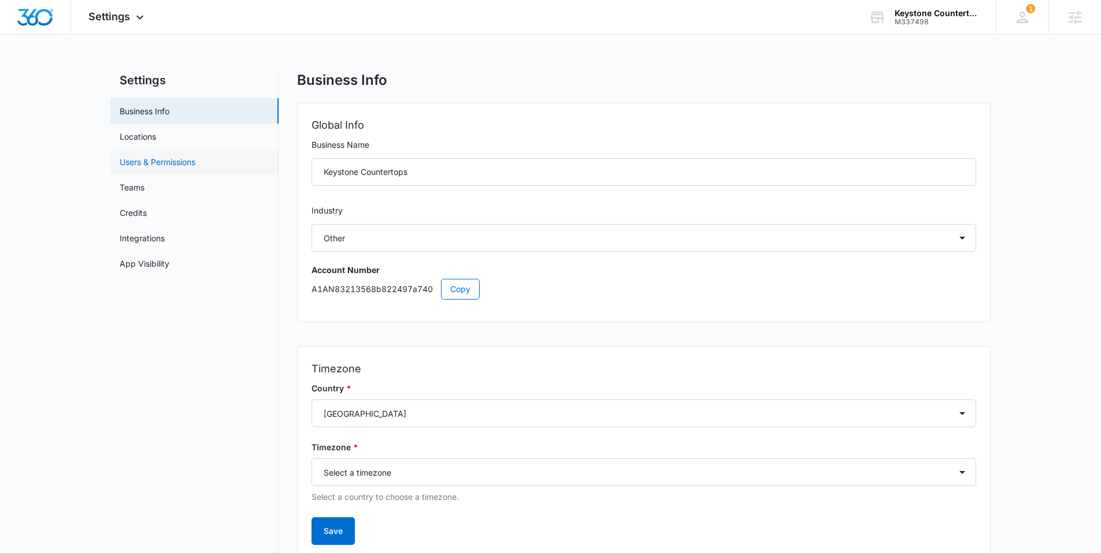
click at [195, 160] on link "Users & Permissions" at bounding box center [158, 162] width 76 height 12
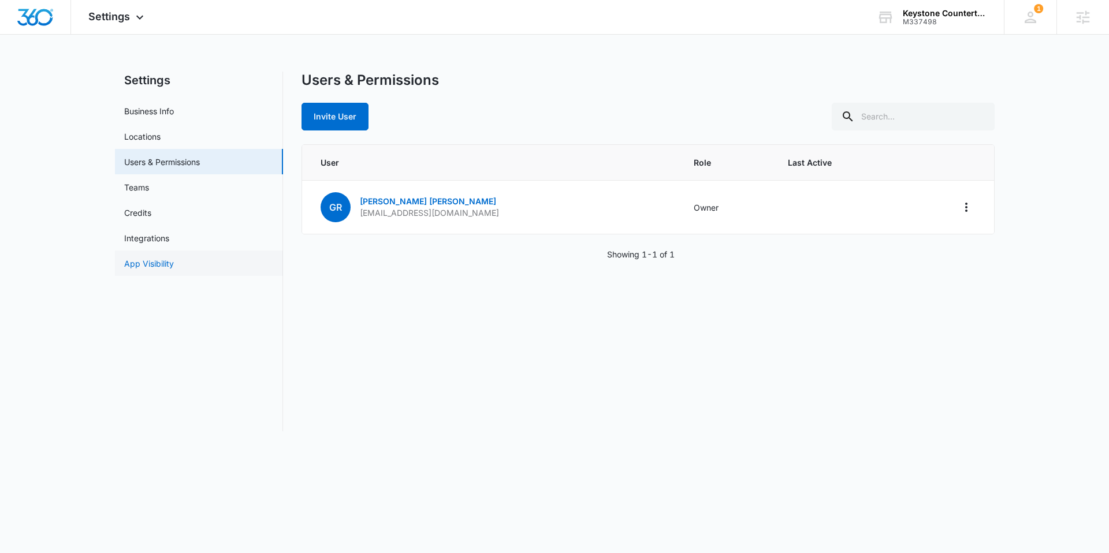
click at [160, 264] on link "App Visibility" at bounding box center [149, 264] width 50 height 12
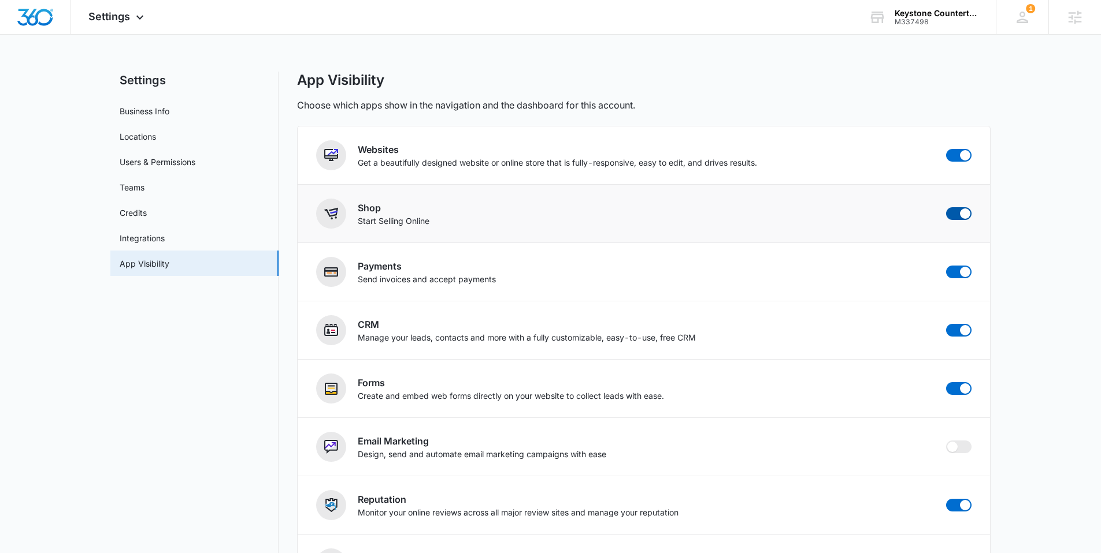
click at [960, 211] on span at bounding box center [965, 214] width 10 height 10
click at [946, 207] on input "checkbox" at bounding box center [945, 207] width 1 height 1
checkbox input "false"
click at [37, 11] on img "Dashboard" at bounding box center [35, 17] width 37 height 17
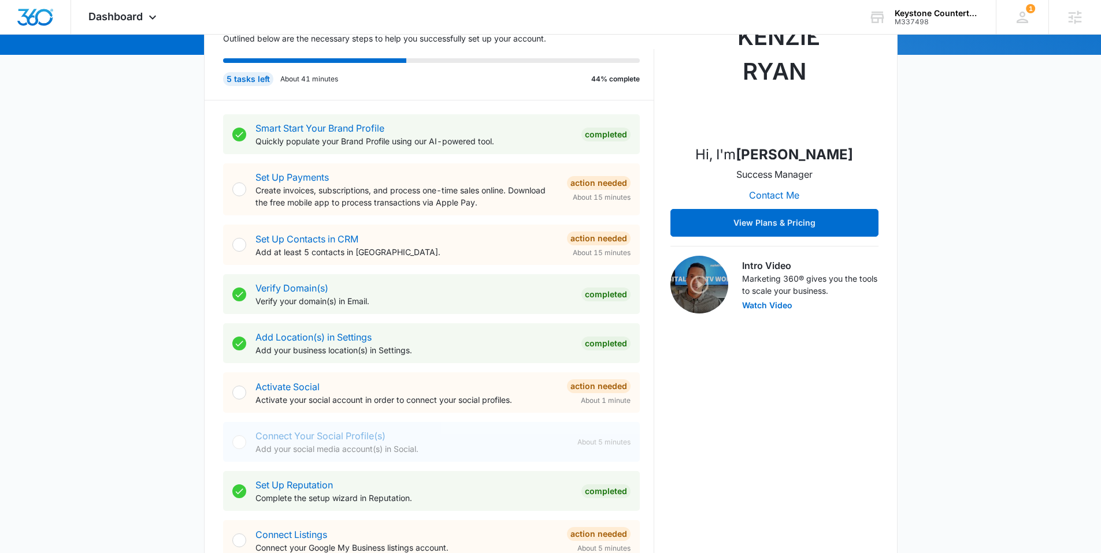
scroll to position [157, 0]
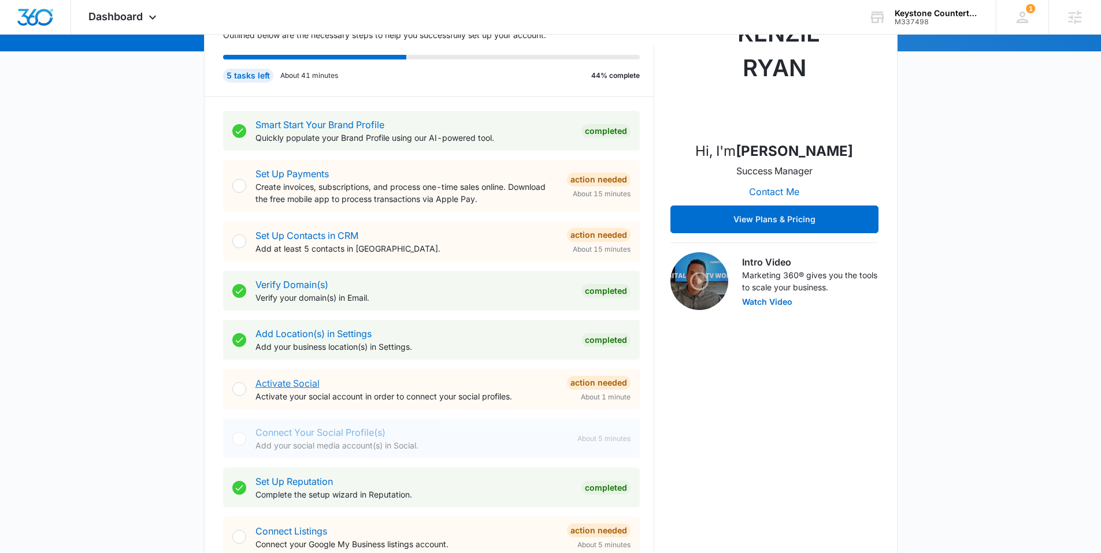
click at [302, 382] on link "Activate Social" at bounding box center [287, 384] width 64 height 12
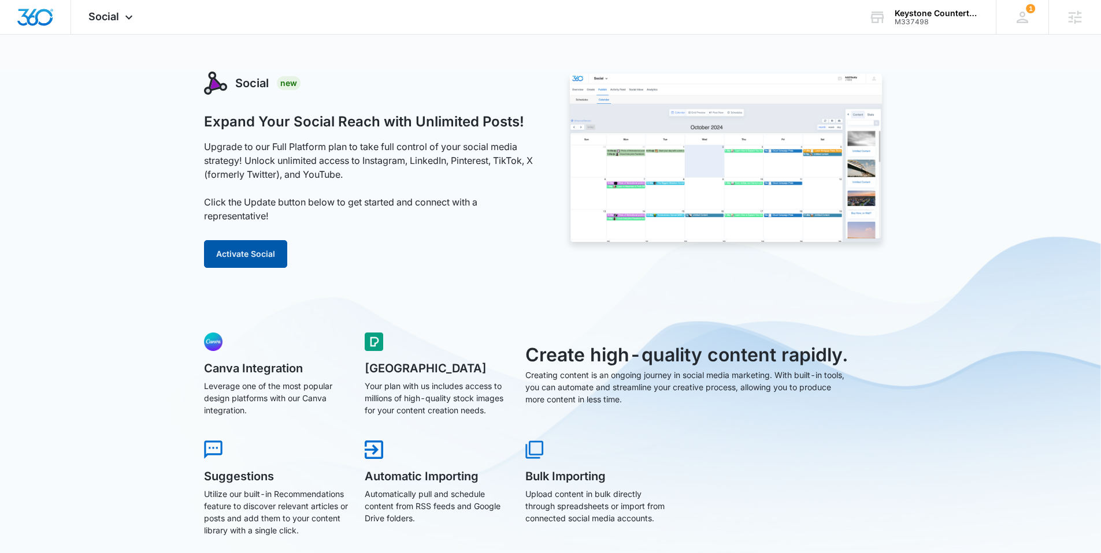
click at [254, 246] on button "Activate Social" at bounding box center [245, 254] width 83 height 28
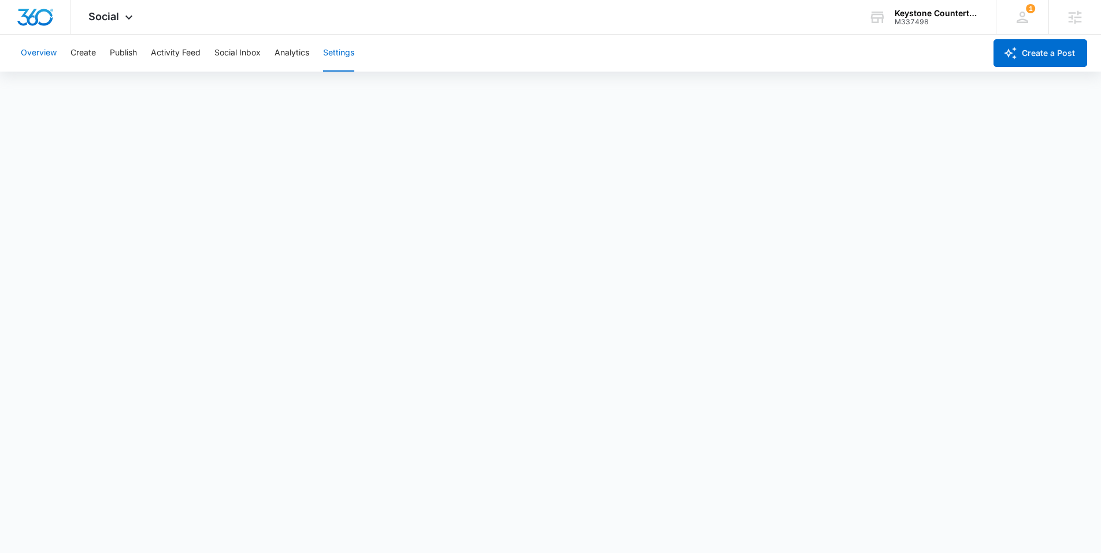
click at [42, 54] on button "Overview" at bounding box center [39, 53] width 36 height 37
click at [38, 23] on img "Dashboard" at bounding box center [35, 17] width 37 height 17
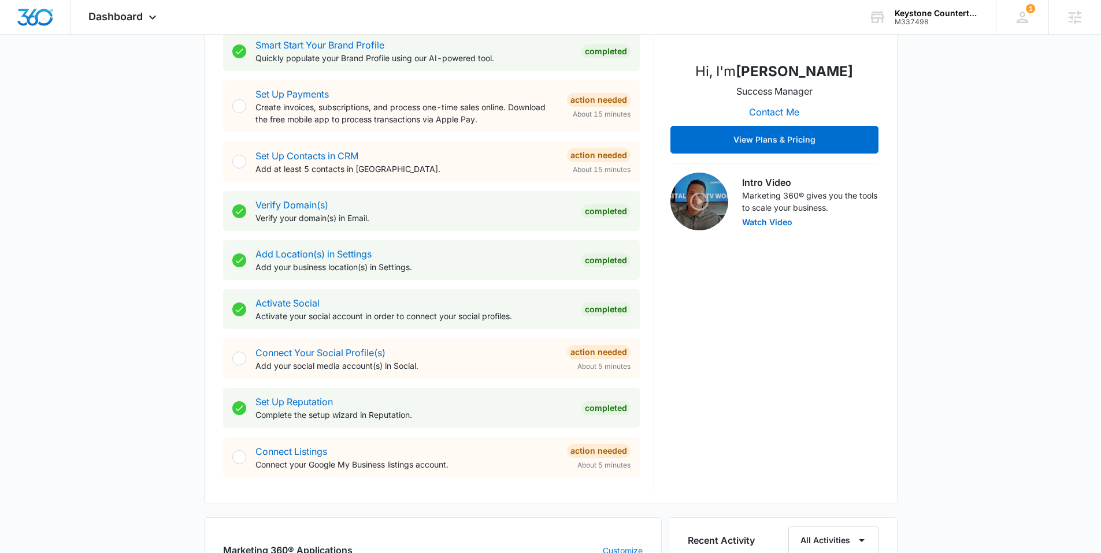
scroll to position [206, 0]
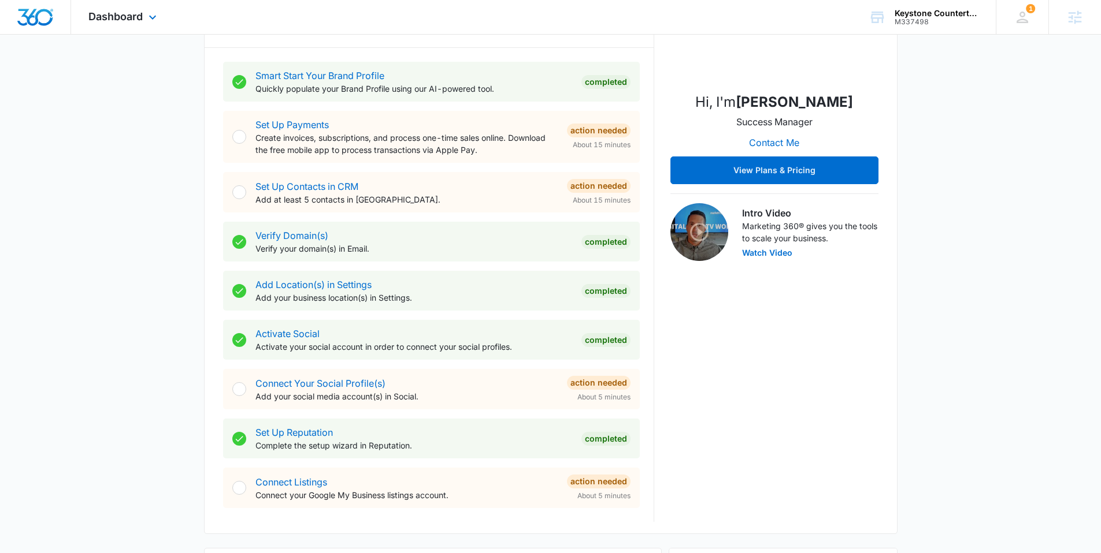
click at [44, 18] on img "Dashboard" at bounding box center [35, 17] width 37 height 17
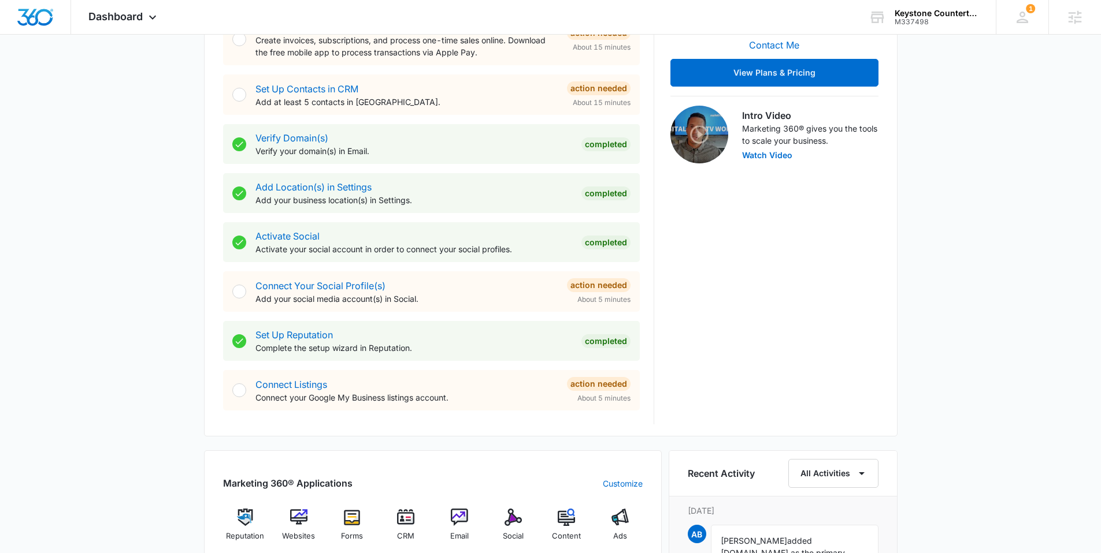
scroll to position [318, 0]
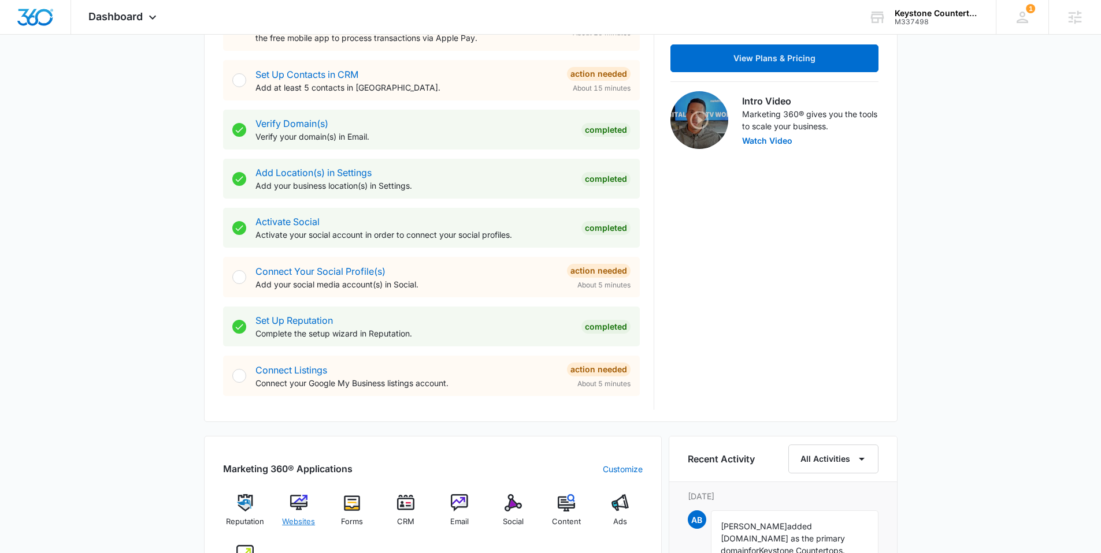
click at [302, 508] on img at bounding box center [298, 503] width 17 height 17
